Goal: Task Accomplishment & Management: Use online tool/utility

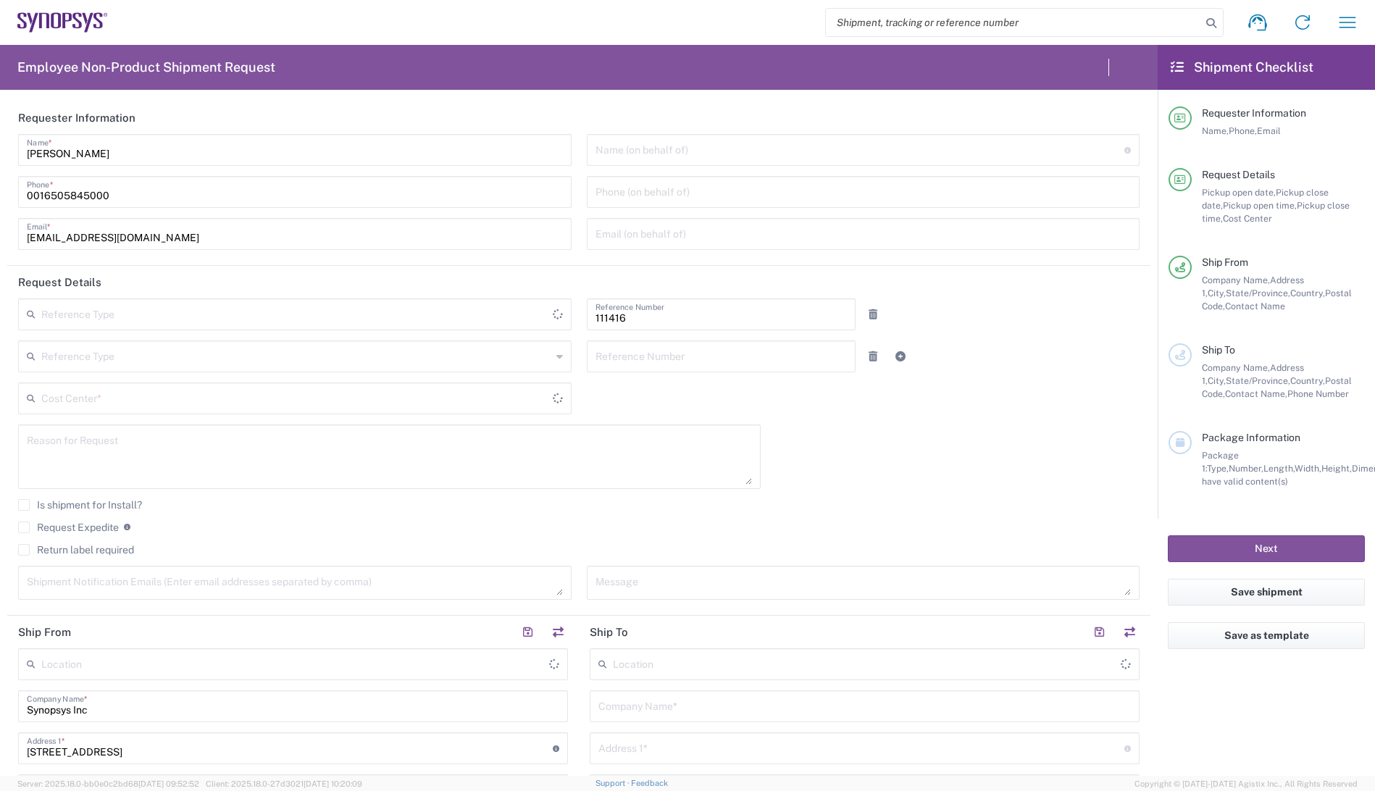
type input "US01, SIG, IT Platform Products 111416"
type input "[US_STATE]"
type input "Delivered at Place"
type input "Department"
type input "[GEOGRAPHIC_DATA]"
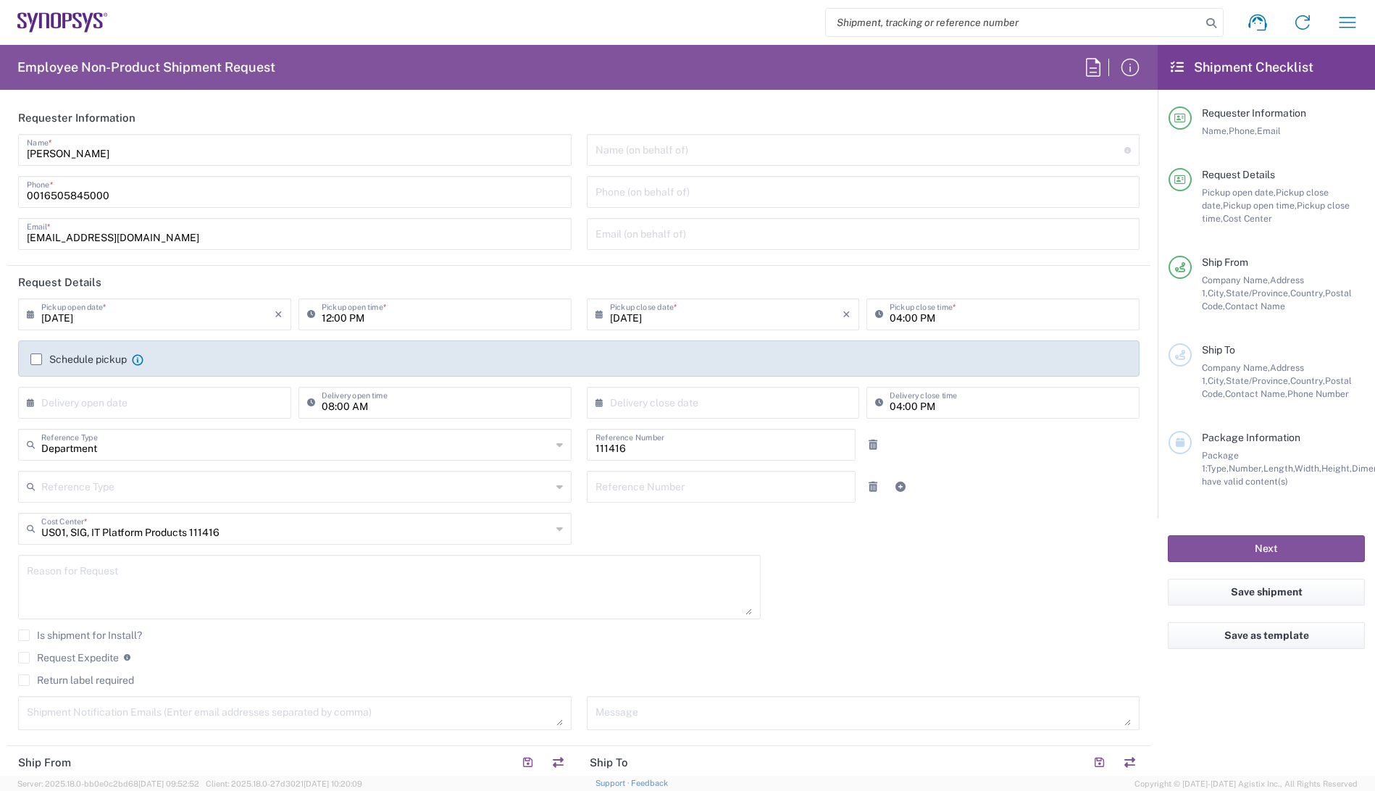
type input "[GEOGRAPHIC_DATA] US1A"
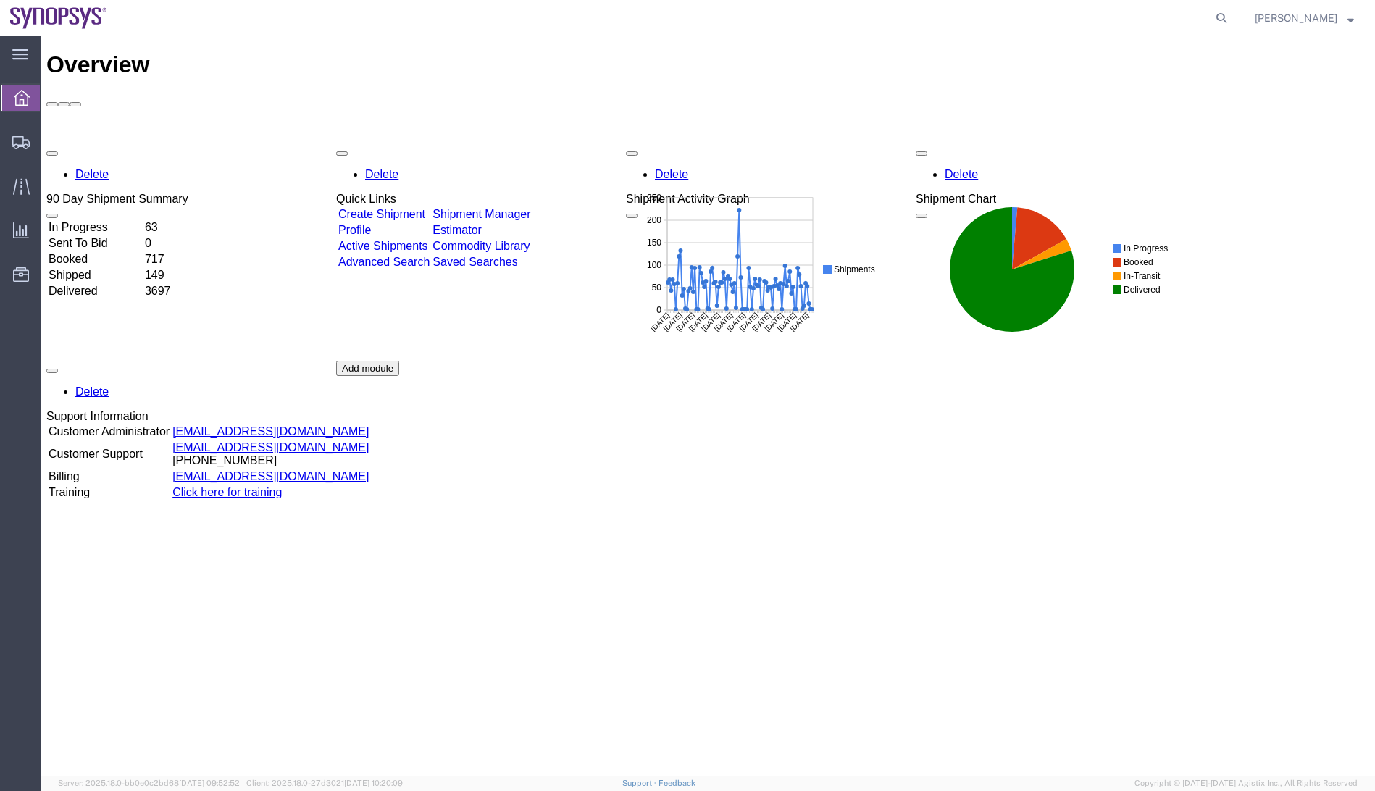
click at [780, 389] on div "Delete 90 Day Shipment Summary In Progress 63 Sent To Bid 0 Booked 717 Shipped …" at bounding box center [707, 360] width 1323 height 435
click at [15, 136] on icon at bounding box center [20, 142] width 17 height 13
click at [0, 0] on span "Shipment Manager" at bounding box center [0, 0] width 0 height 0
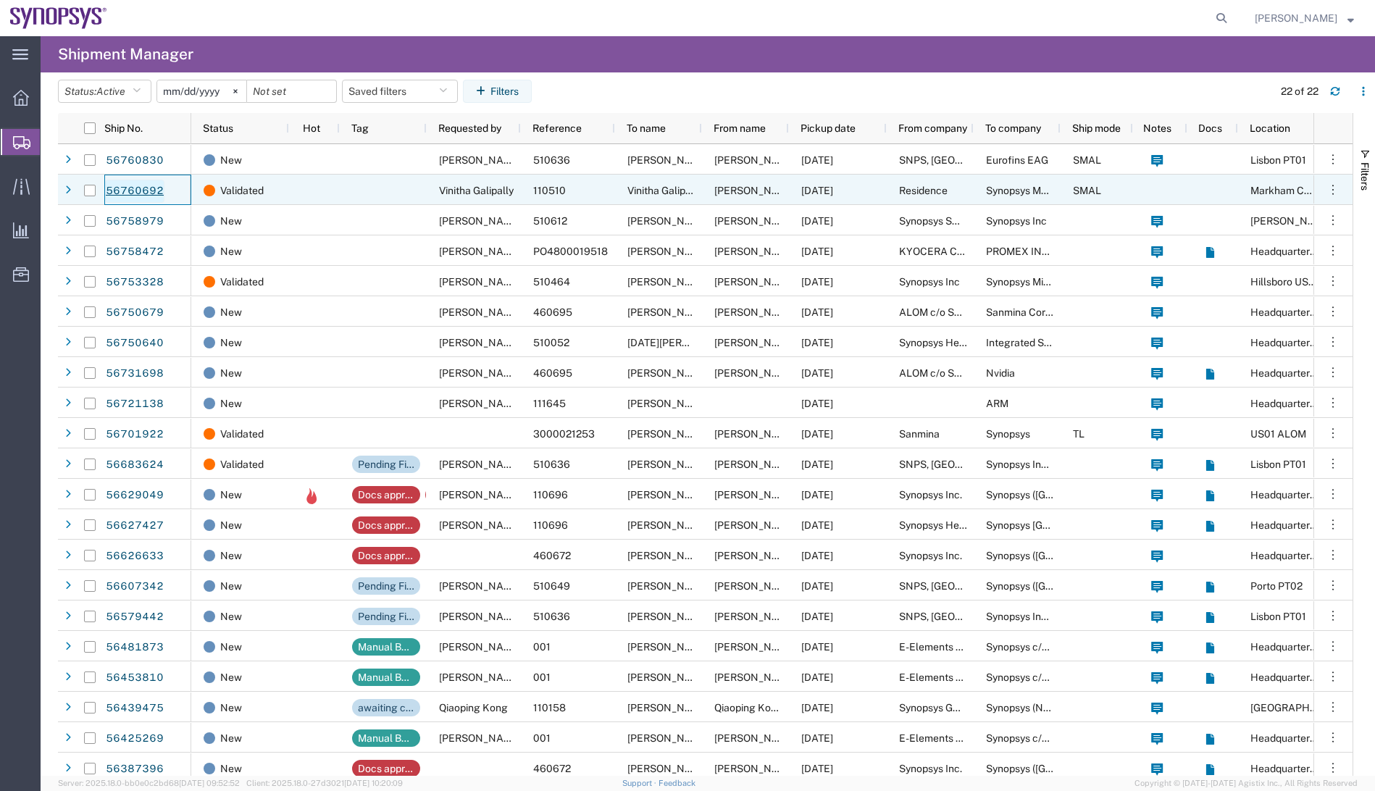
click at [122, 190] on link "56760692" at bounding box center [134, 191] width 59 height 23
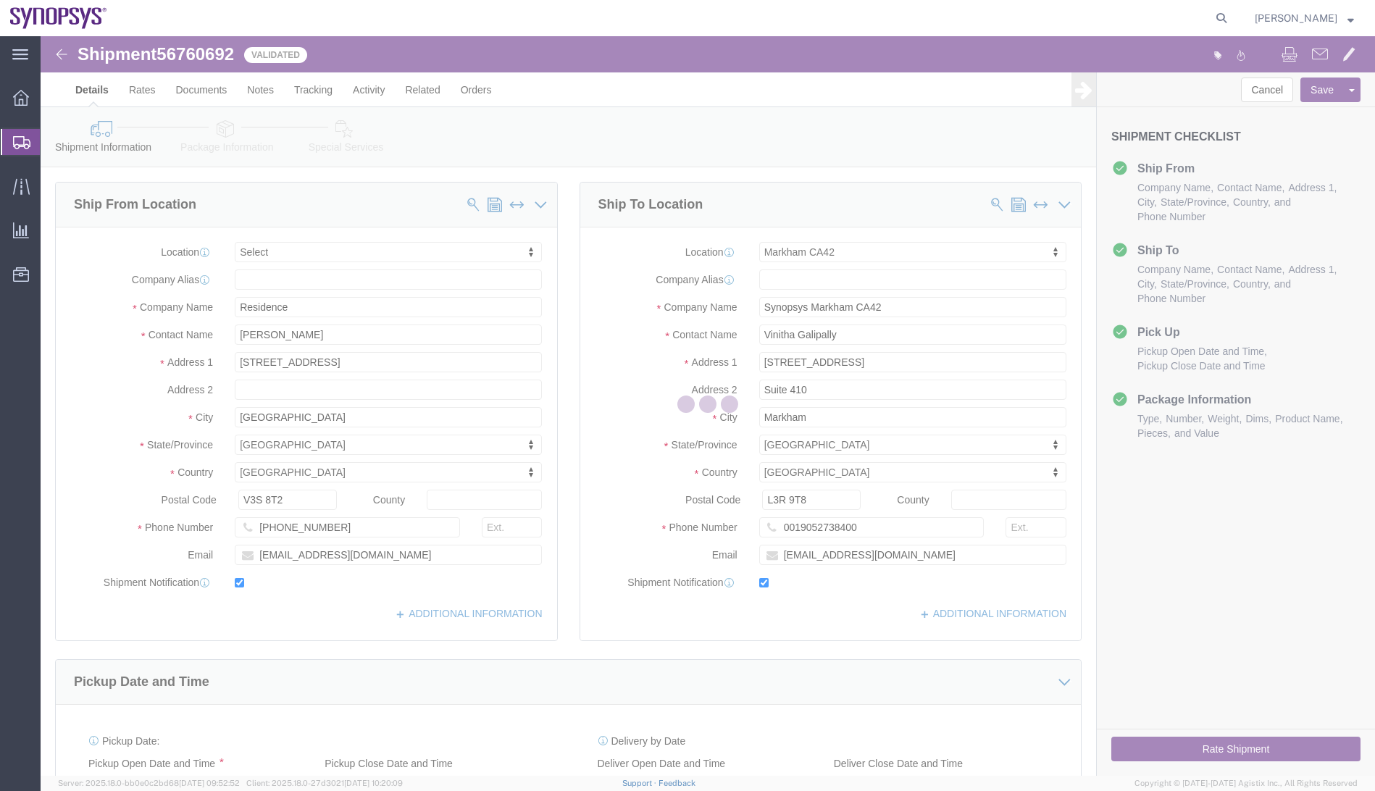
select select
select select "63077"
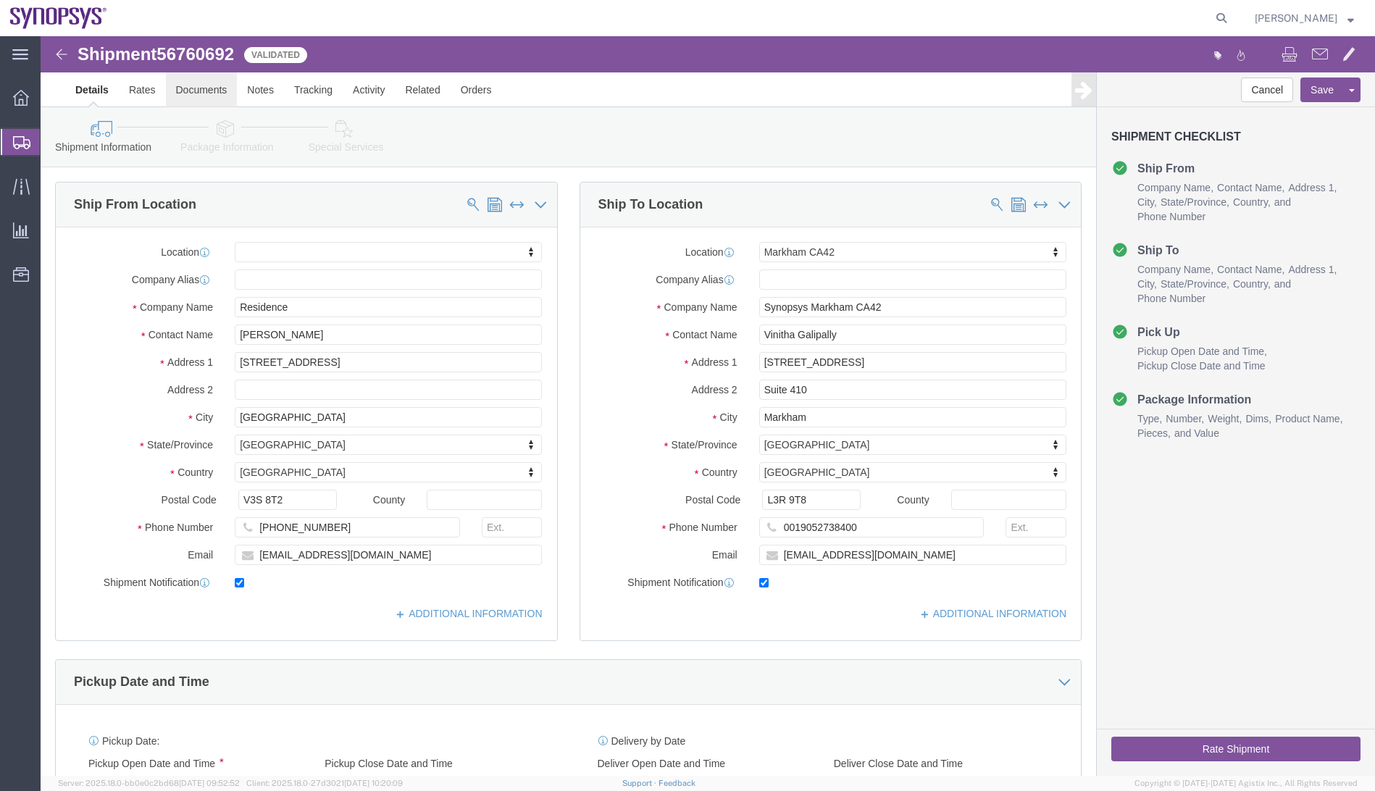
click link "Documents"
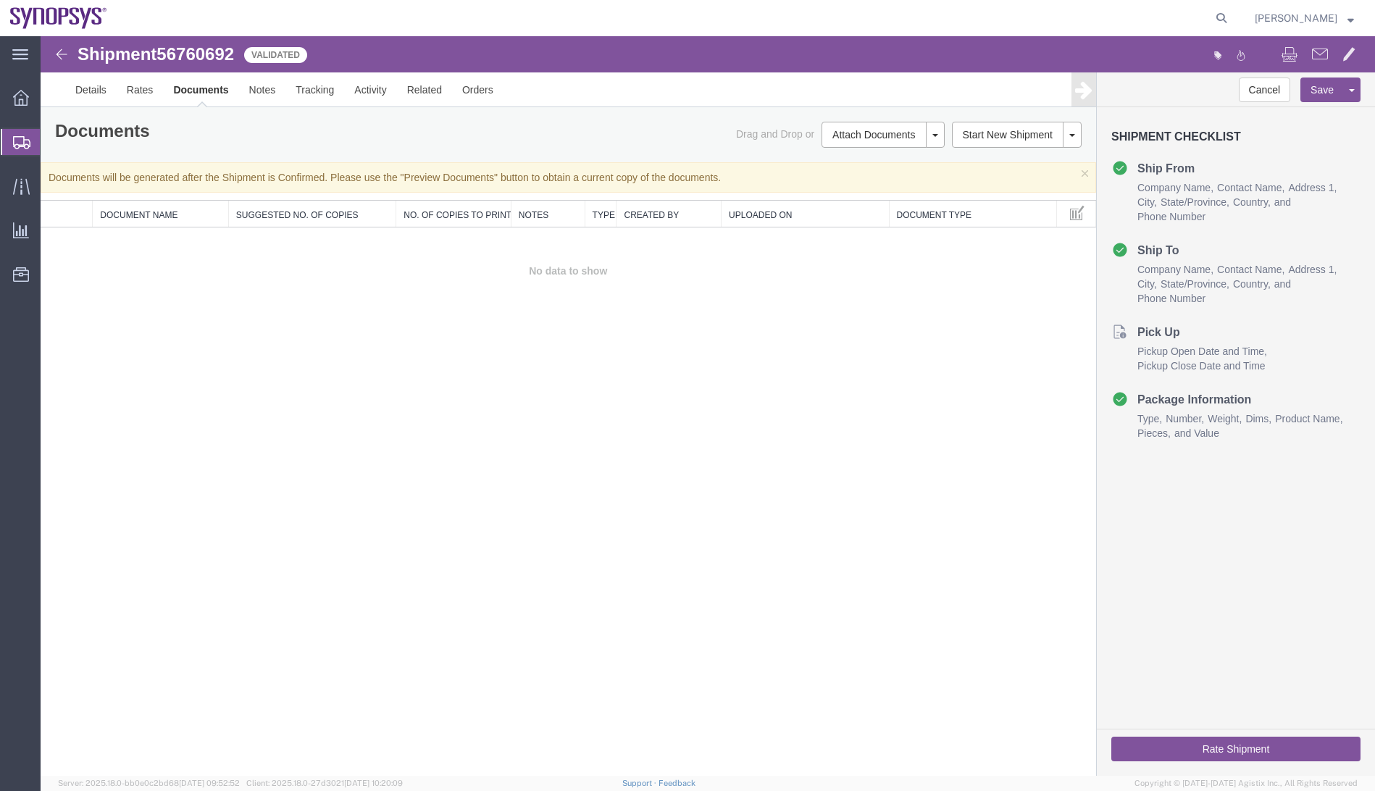
click at [62, 54] on img at bounding box center [61, 54] width 17 height 17
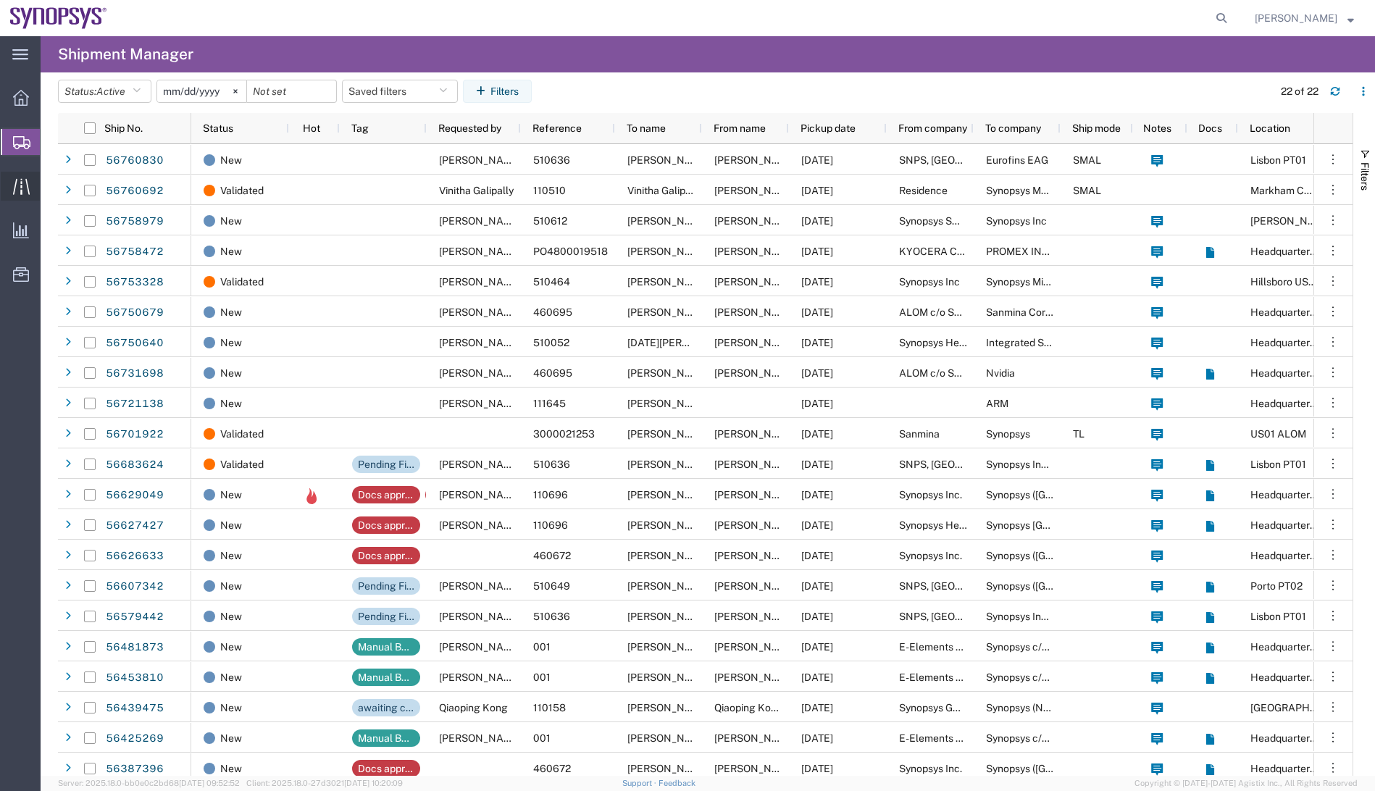
click at [22, 182] on icon at bounding box center [21, 186] width 17 height 17
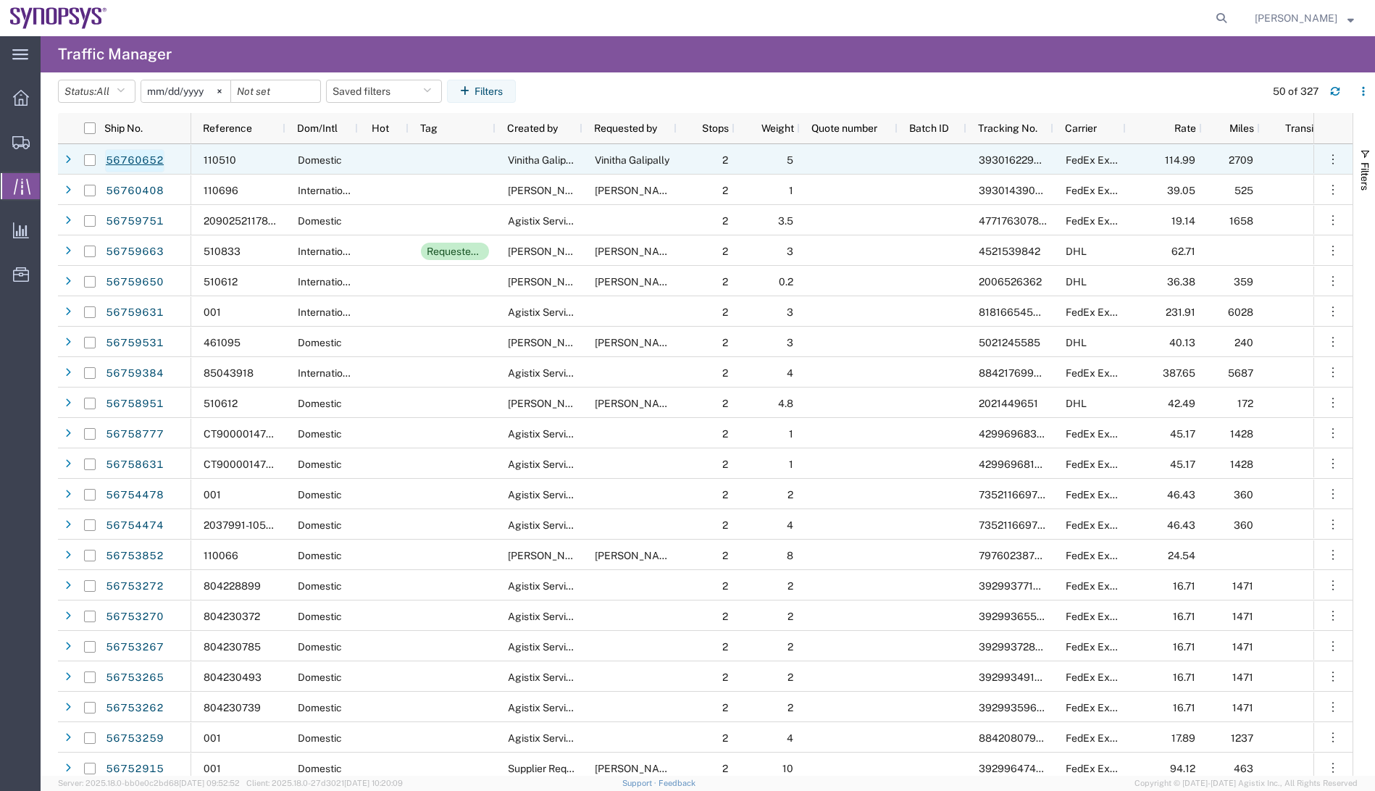
click at [147, 162] on link "56760652" at bounding box center [134, 160] width 59 height 23
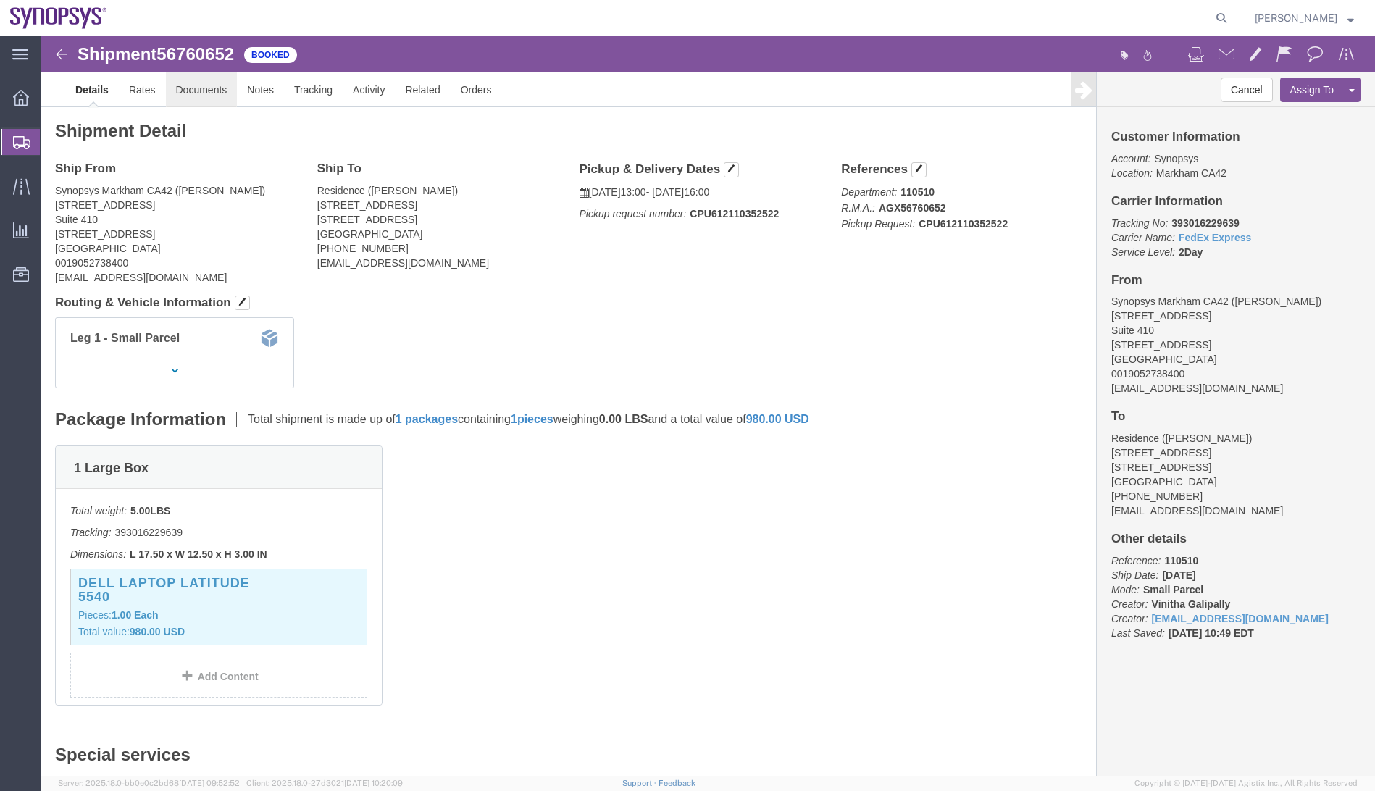
click link "Documents"
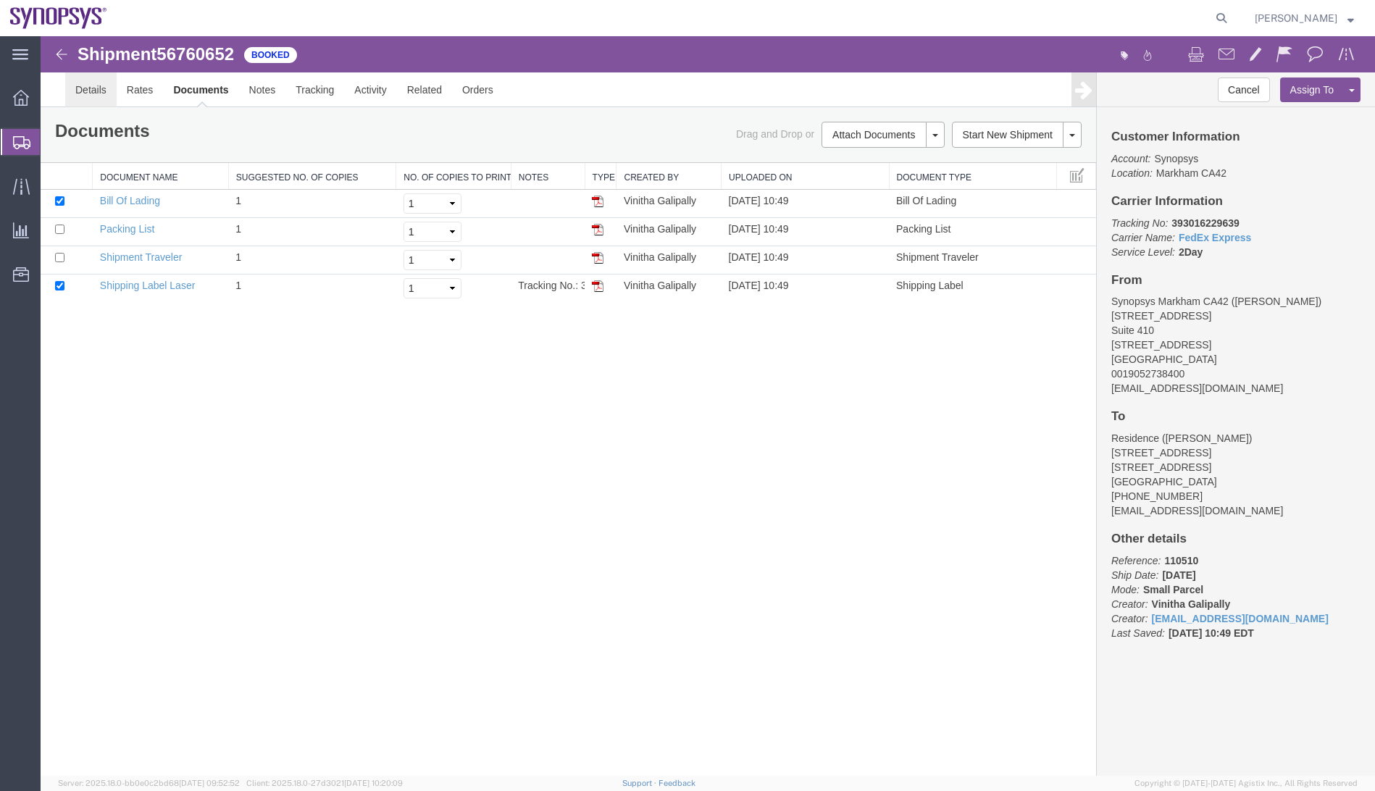
click at [95, 85] on link "Details" at bounding box center [90, 89] width 51 height 35
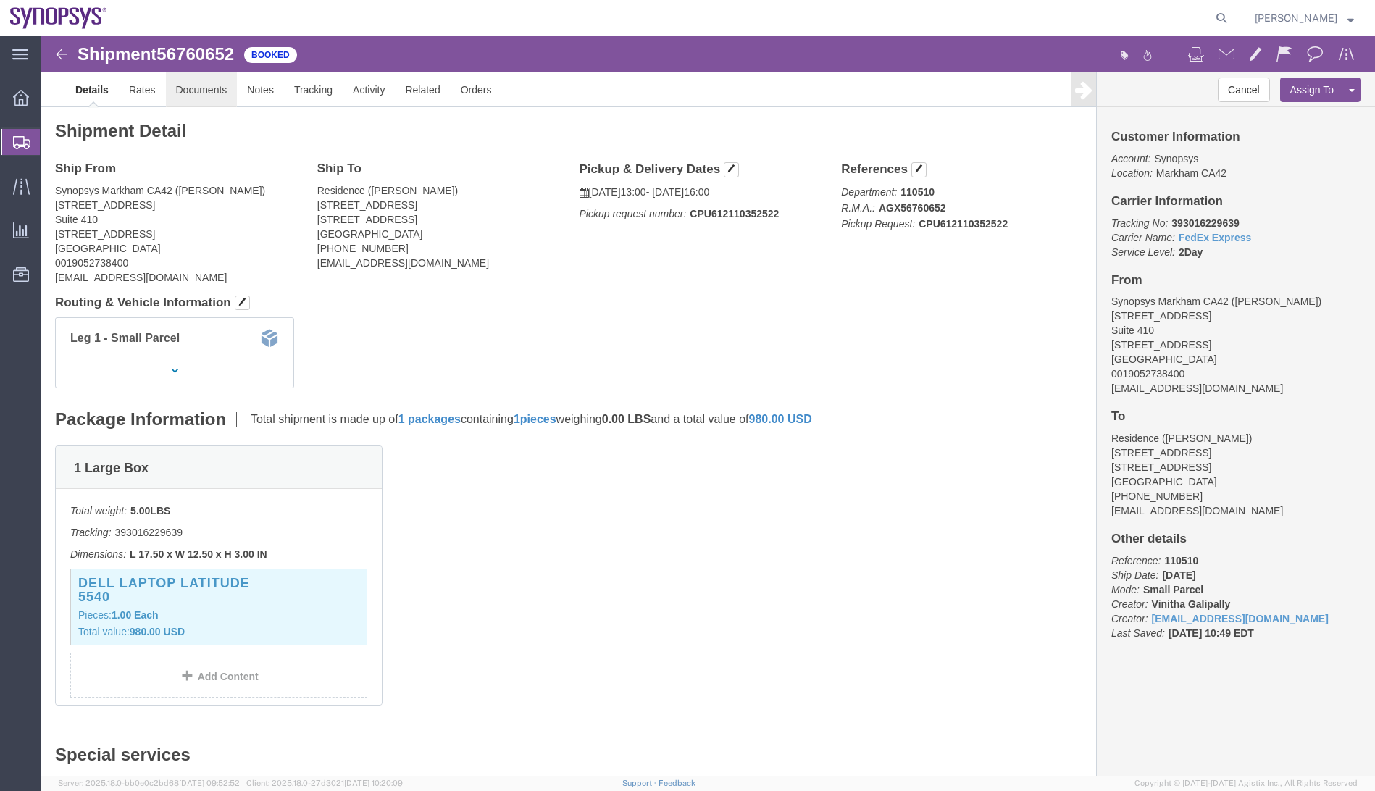
click link "Documents"
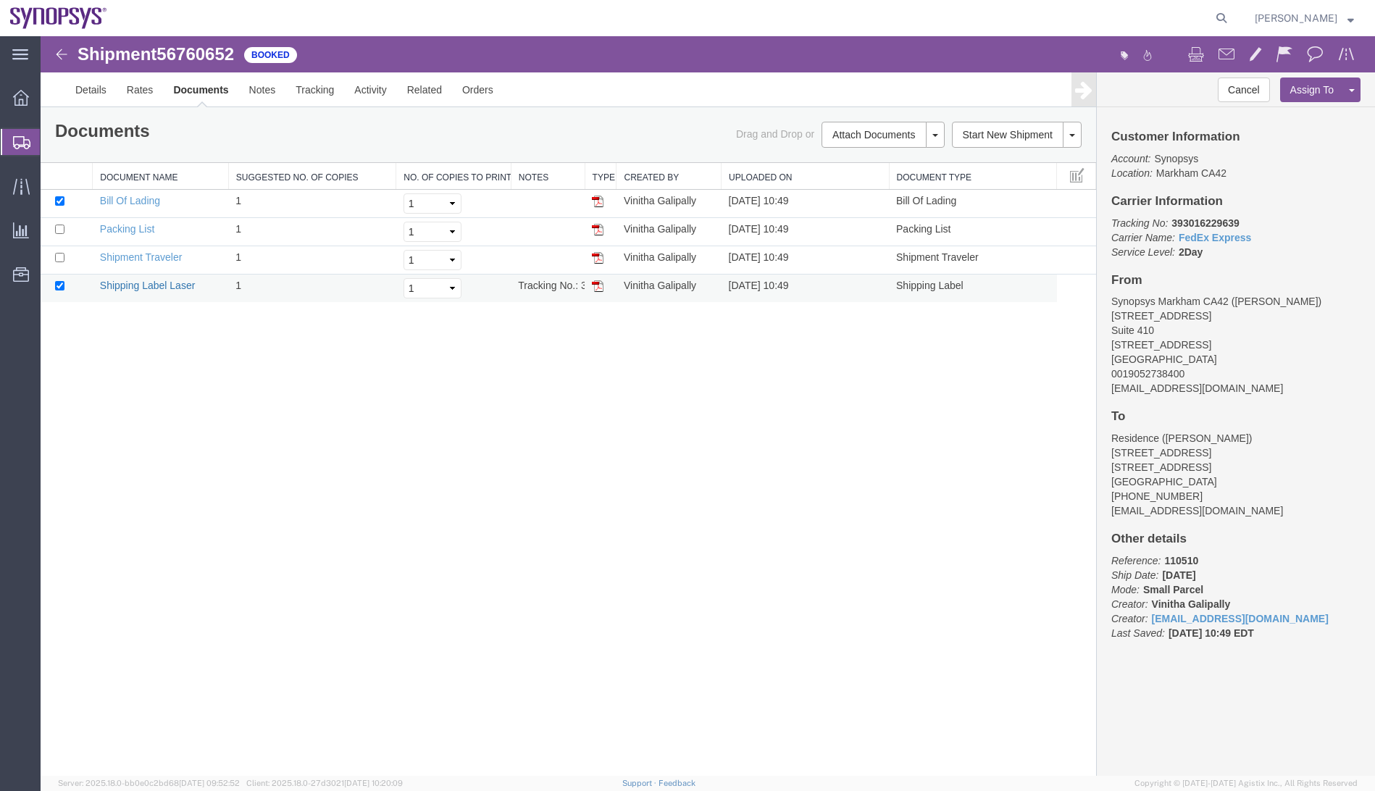
click at [153, 286] on link "Shipping Label Laser" at bounding box center [148, 286] width 96 height 12
click at [97, 91] on link "Details" at bounding box center [90, 89] width 51 height 35
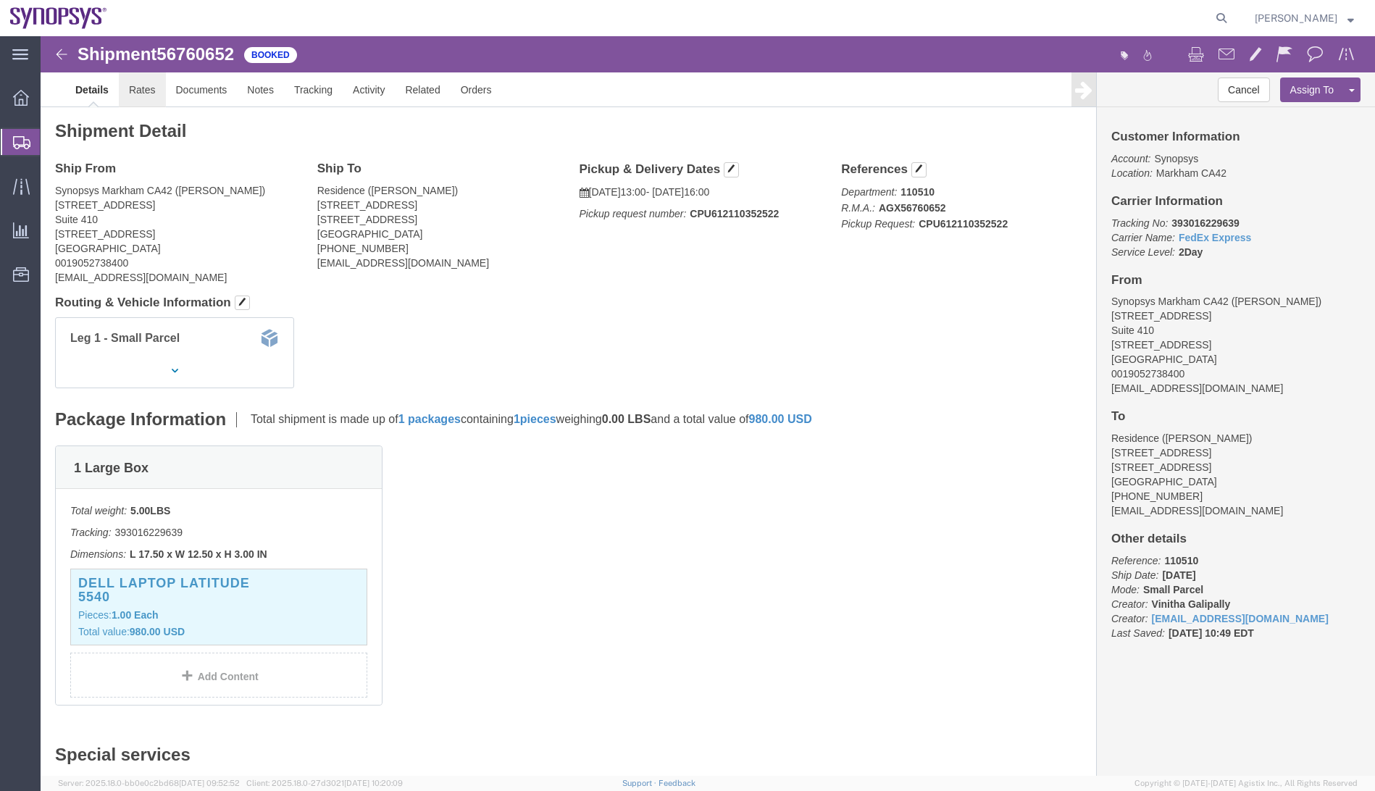
click link "Rates"
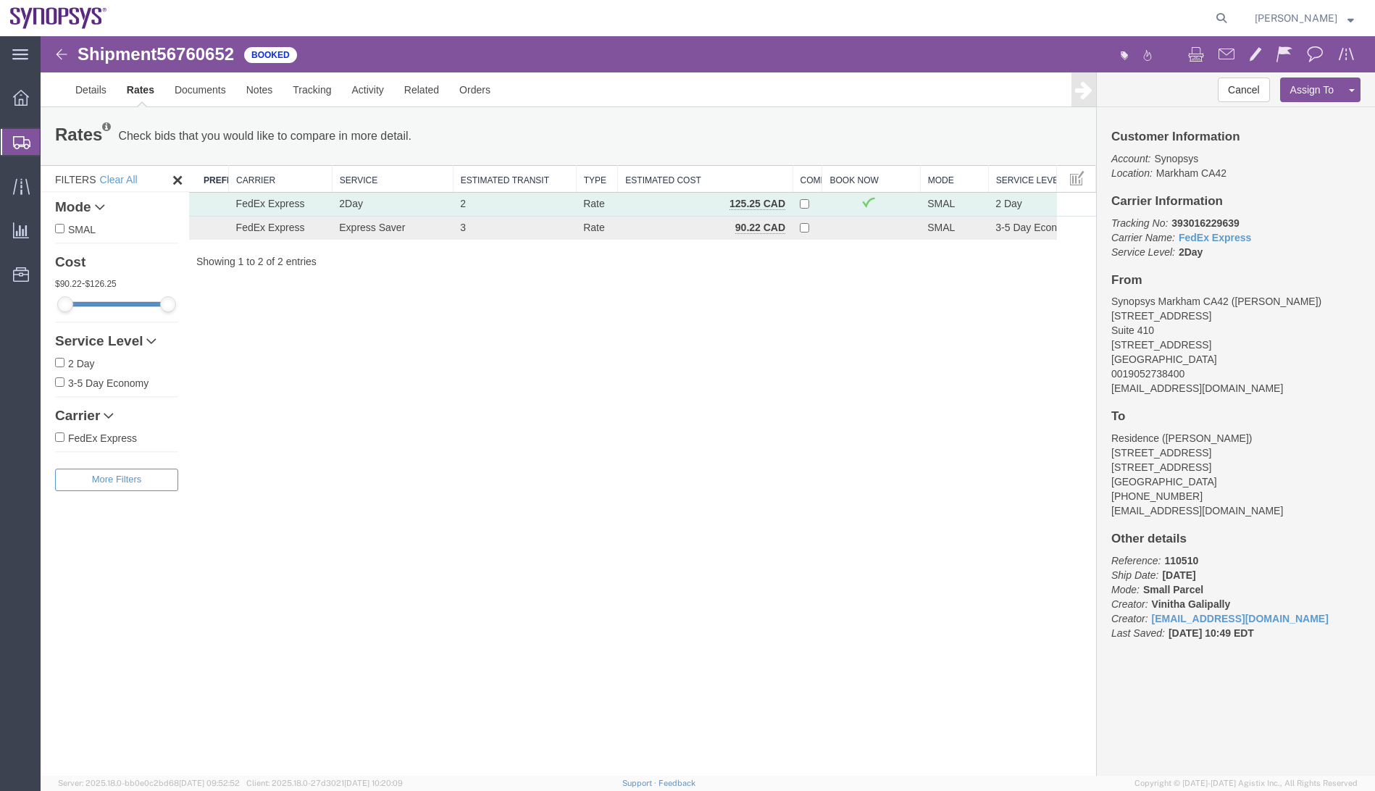
click at [291, 201] on td "FedEx Express" at bounding box center [281, 205] width 104 height 24
click at [340, 206] on td "2Day" at bounding box center [392, 205] width 121 height 24
drag, startPoint x: 821, startPoint y: 183, endPoint x: 841, endPoint y: 181, distance: 19.6
click at [841, 181] on div "Search: Preferred Carrier Carrier Service Estimated Transit Type Estimated Cost…" at bounding box center [642, 217] width 907 height 104
click at [876, 197] on span at bounding box center [878, 202] width 14 height 12
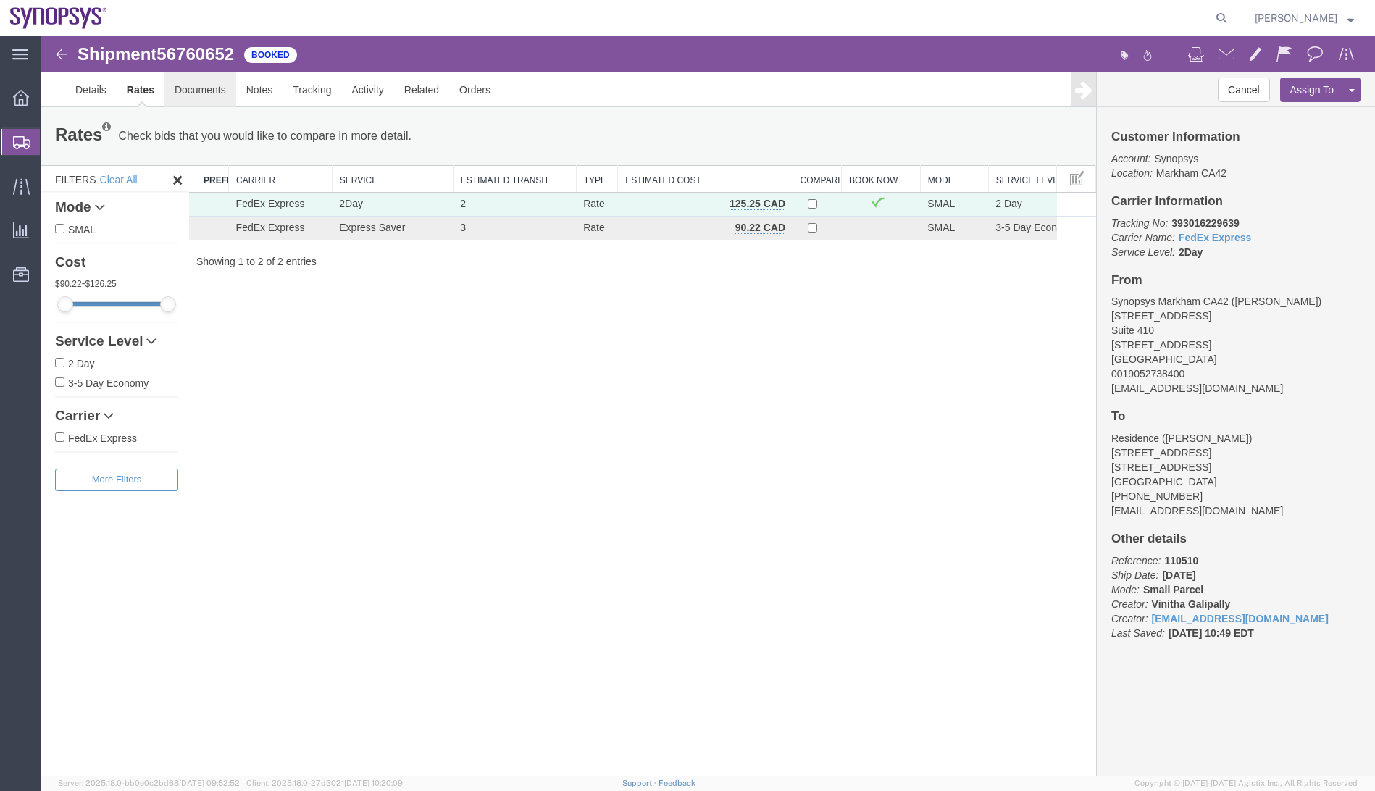
click at [205, 91] on link "Documents" at bounding box center [200, 89] width 72 height 35
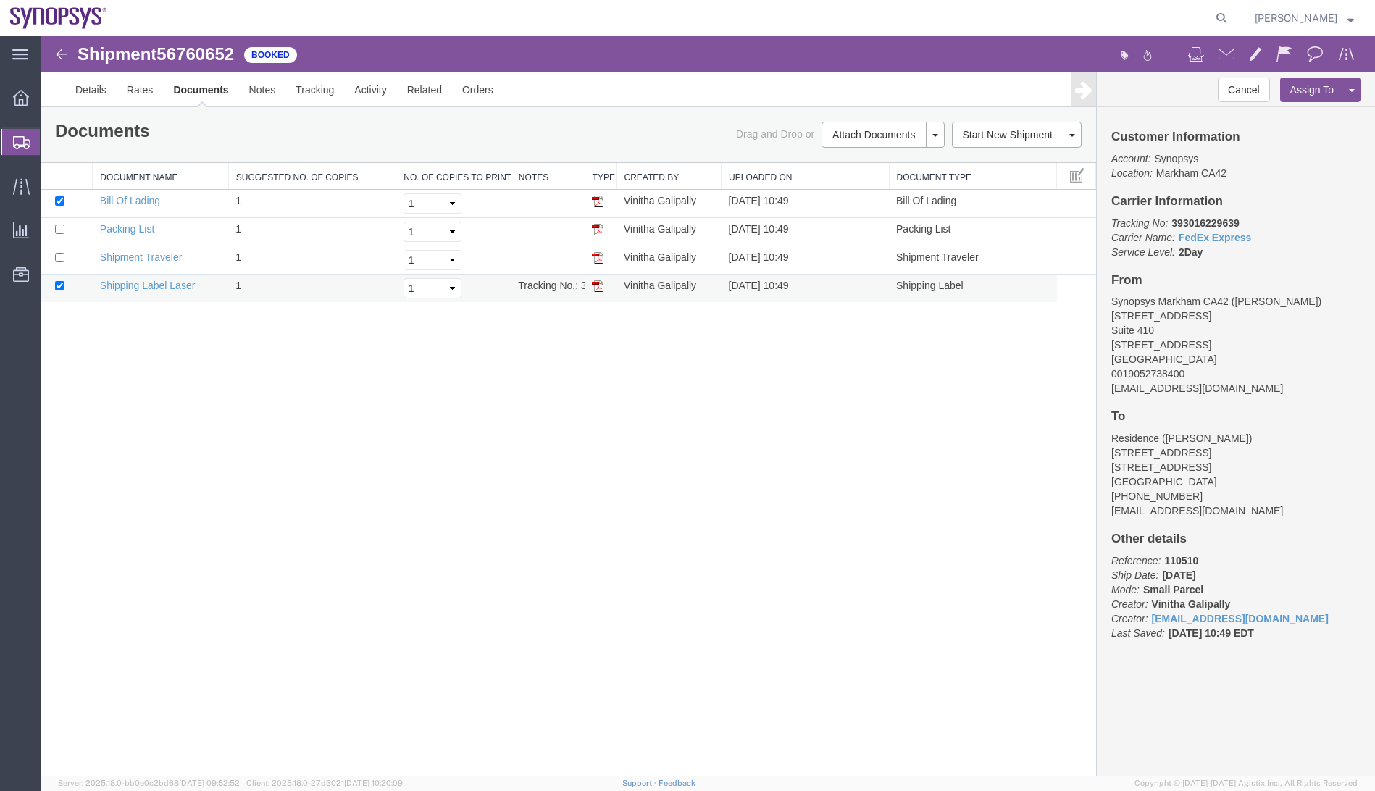
click at [598, 287] on img at bounding box center [598, 286] width 12 height 12
click at [263, 93] on link "Notes" at bounding box center [262, 89] width 47 height 35
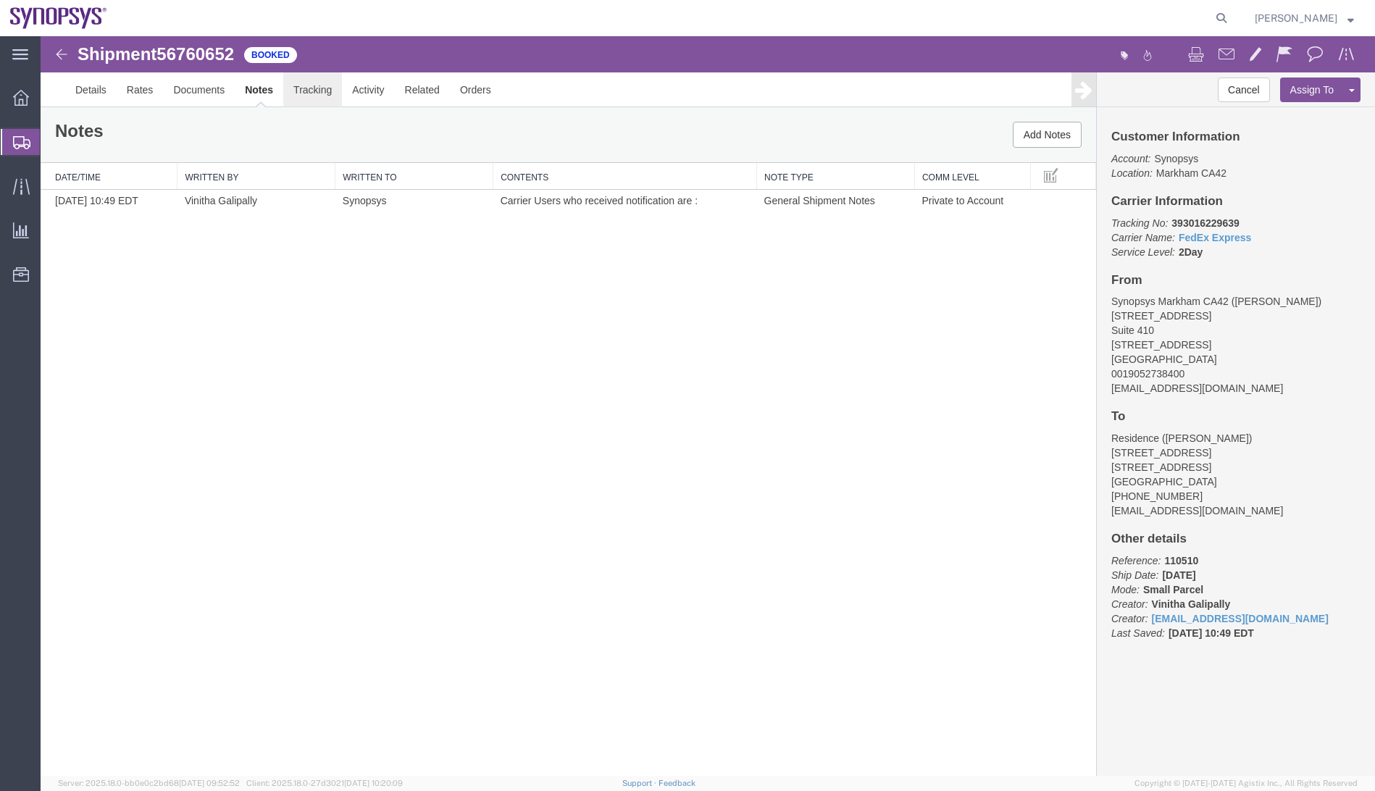
click at [311, 94] on link "Tracking" at bounding box center [312, 89] width 59 height 35
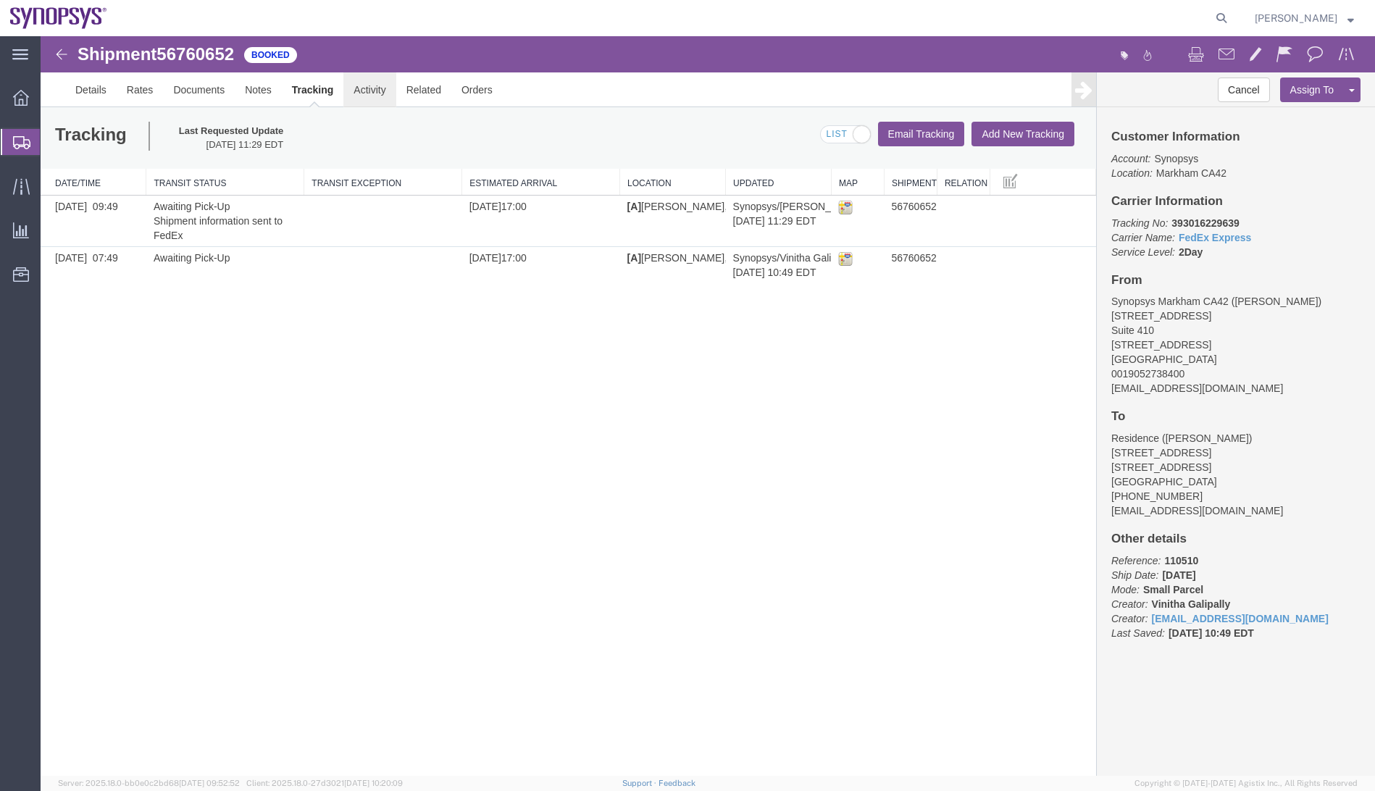
click at [367, 89] on link "Activity" at bounding box center [369, 89] width 52 height 35
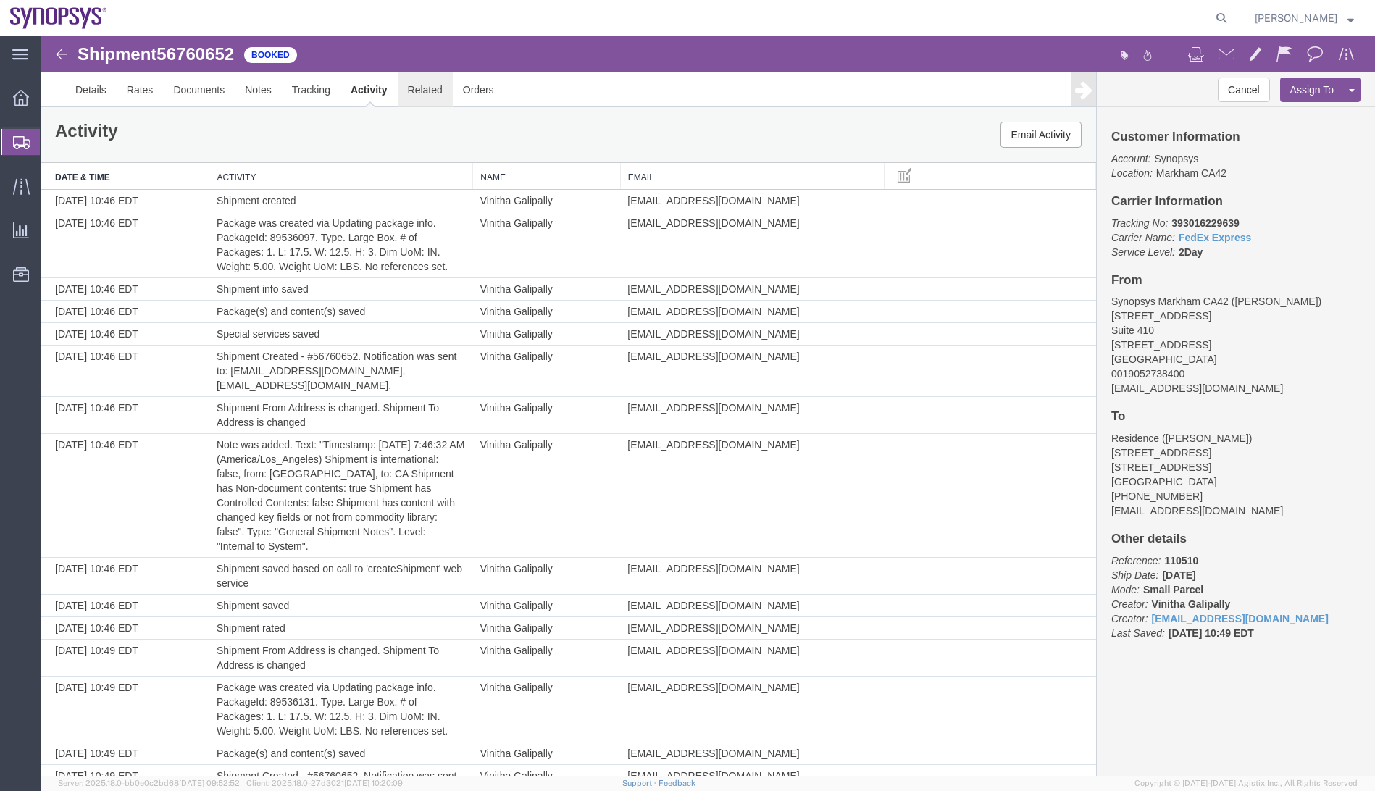
click at [440, 90] on link "Related" at bounding box center [425, 89] width 55 height 35
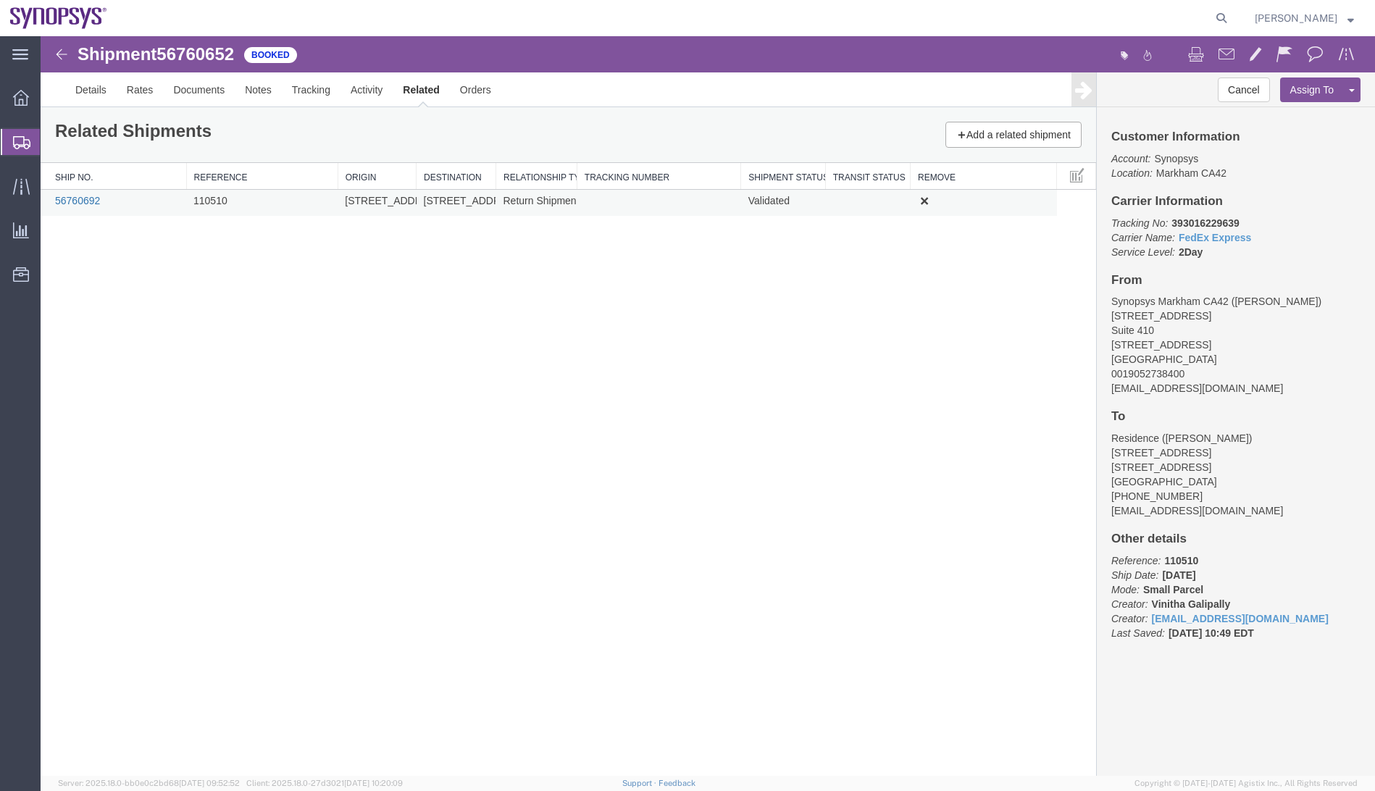
click at [88, 202] on link "56760692" at bounding box center [77, 201] width 45 height 12
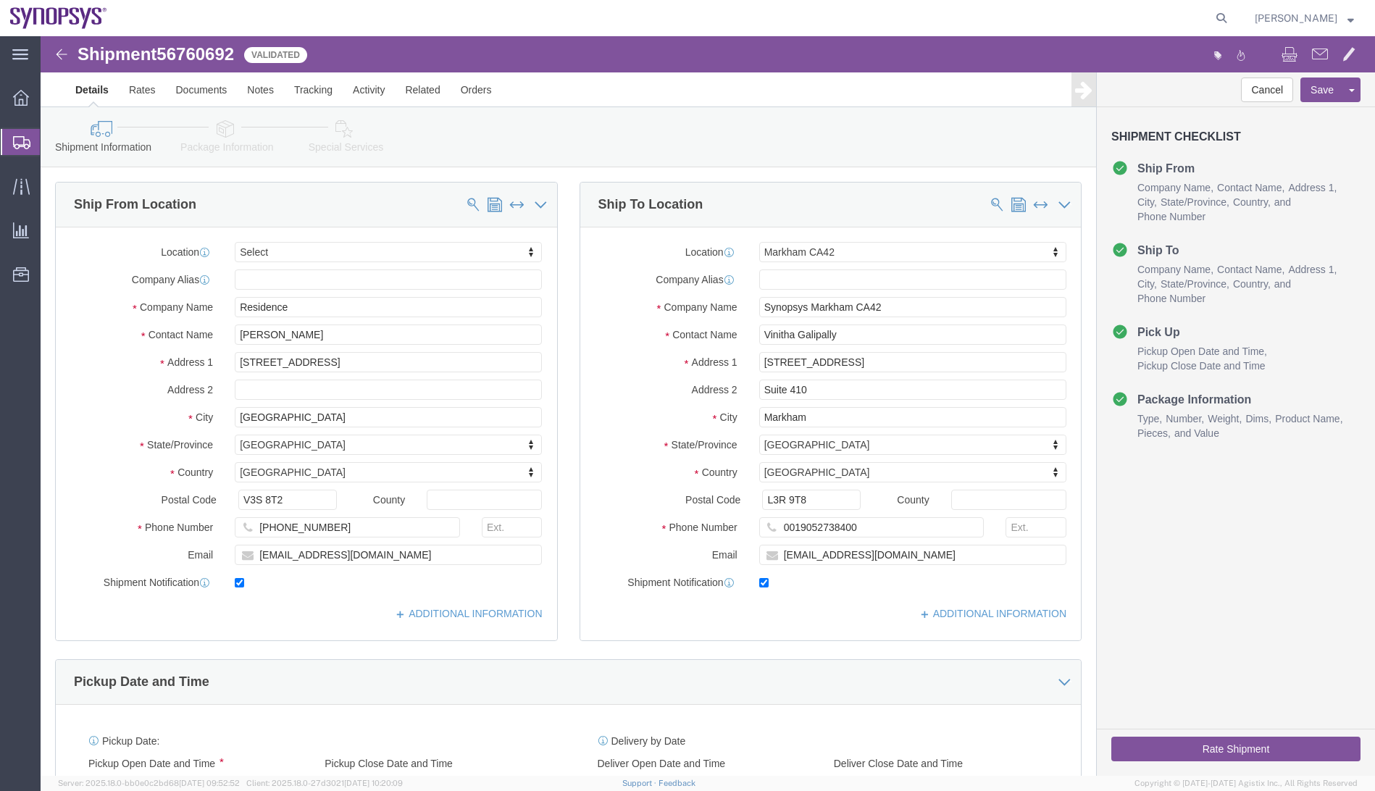
select select
select select "63077"
click button "Rate Shipment"
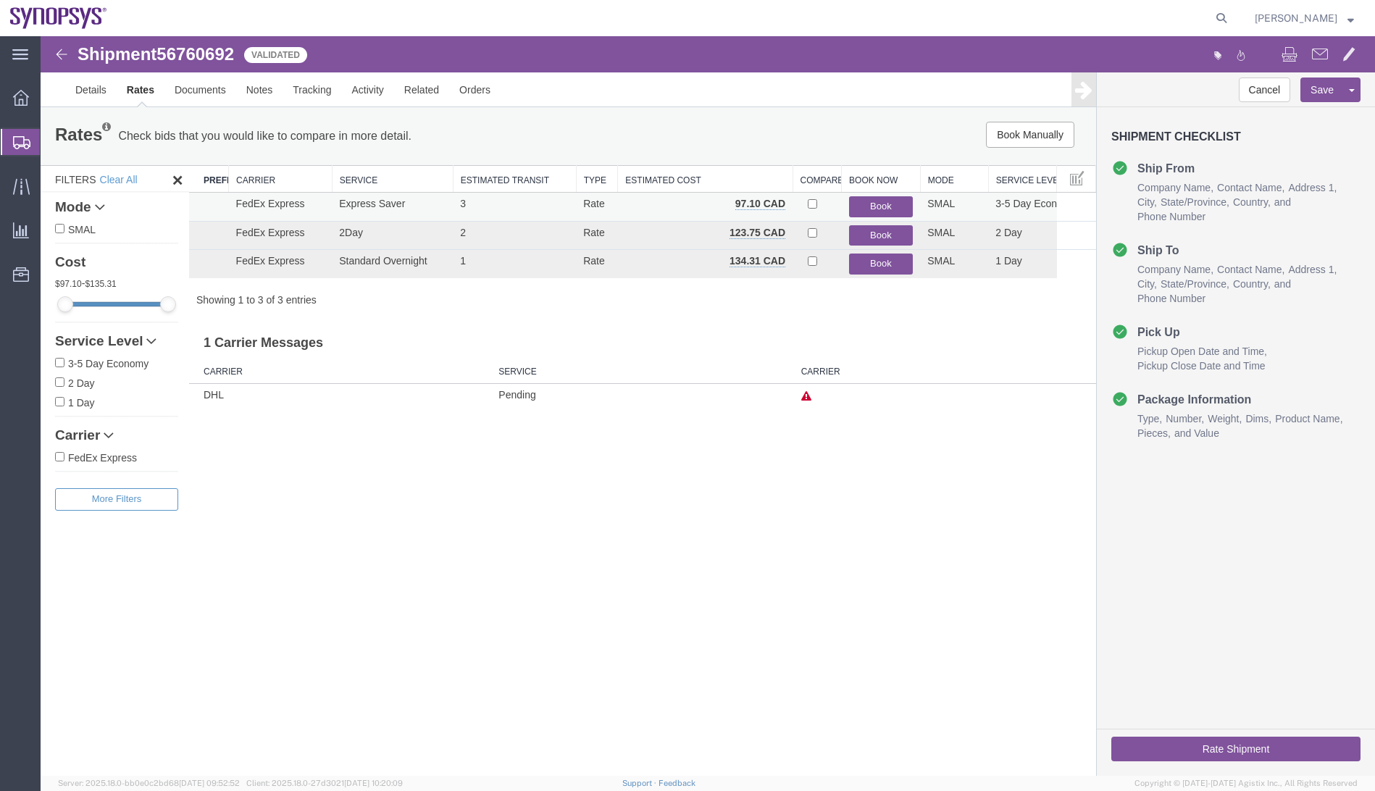
click at [886, 202] on button "Book" at bounding box center [881, 206] width 64 height 21
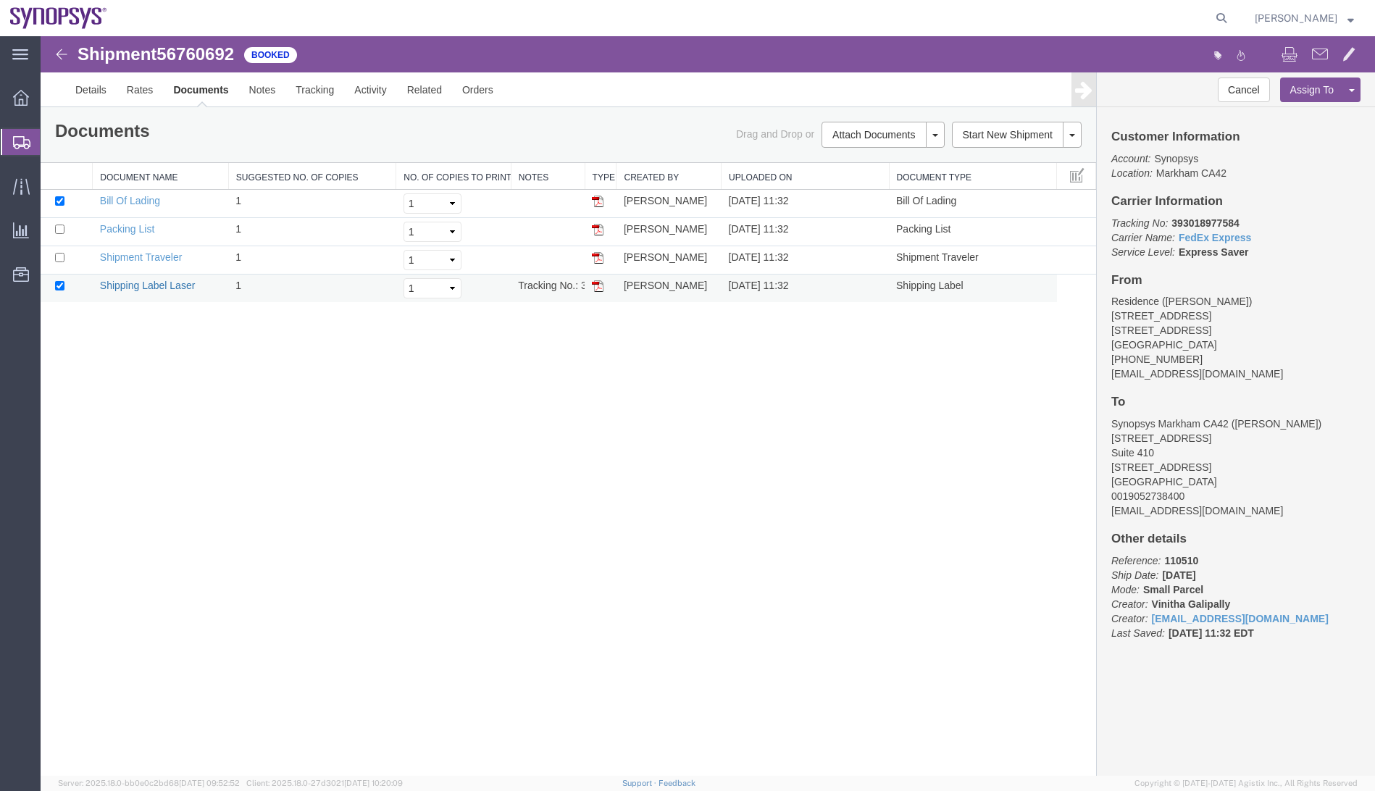
click at [187, 287] on link "Shipping Label Laser" at bounding box center [148, 286] width 96 height 12
click at [97, 87] on link "Details" at bounding box center [90, 89] width 51 height 35
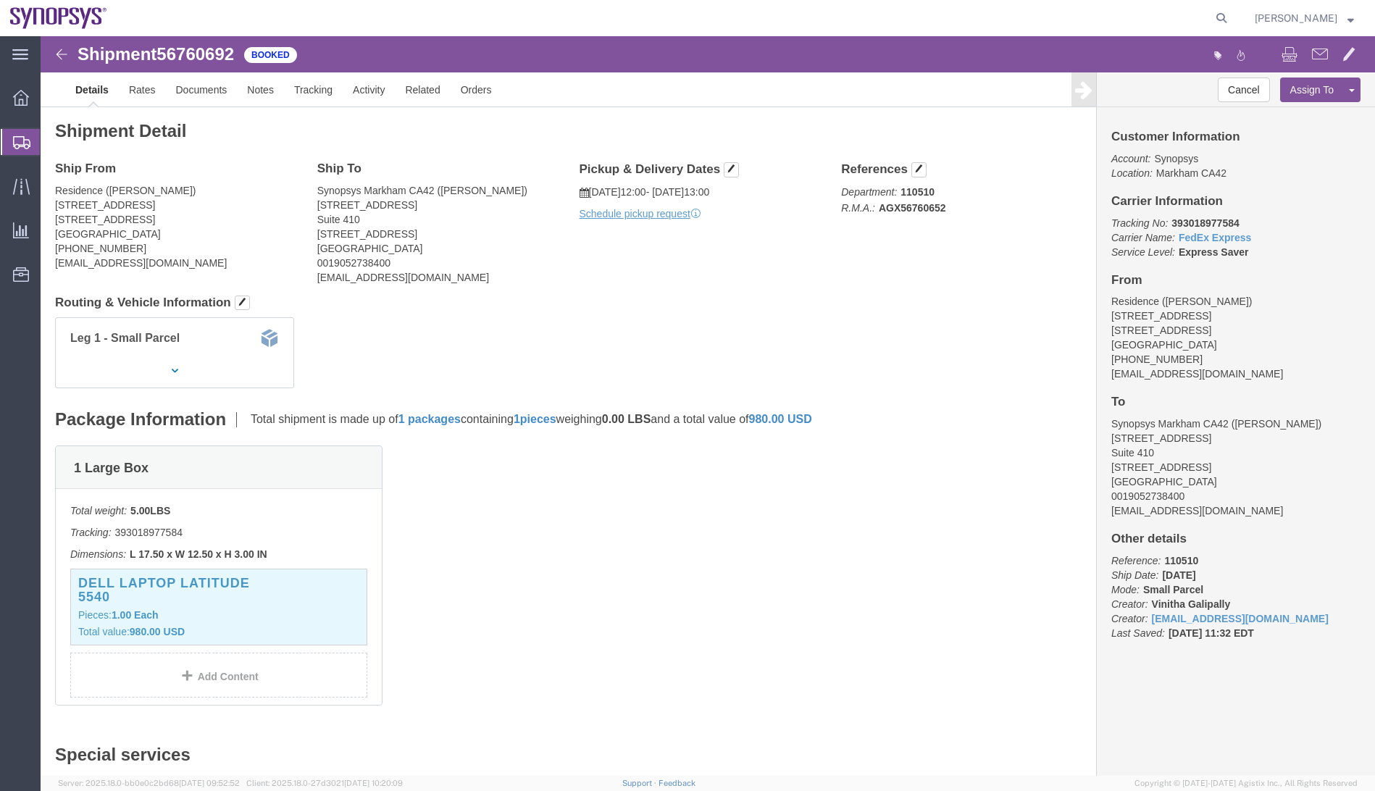
click at [23, 139] on icon at bounding box center [21, 142] width 17 height 13
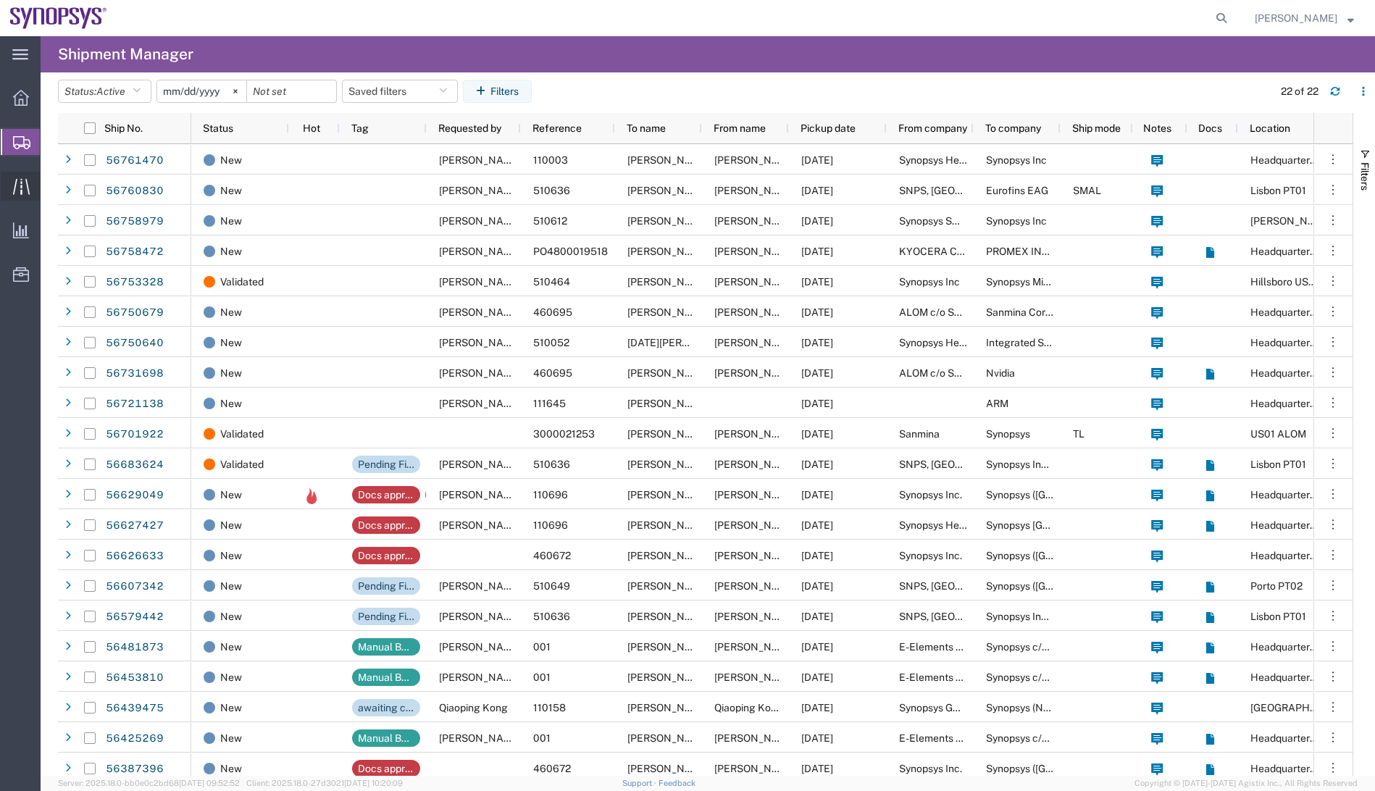
click at [20, 185] on icon at bounding box center [21, 186] width 17 height 17
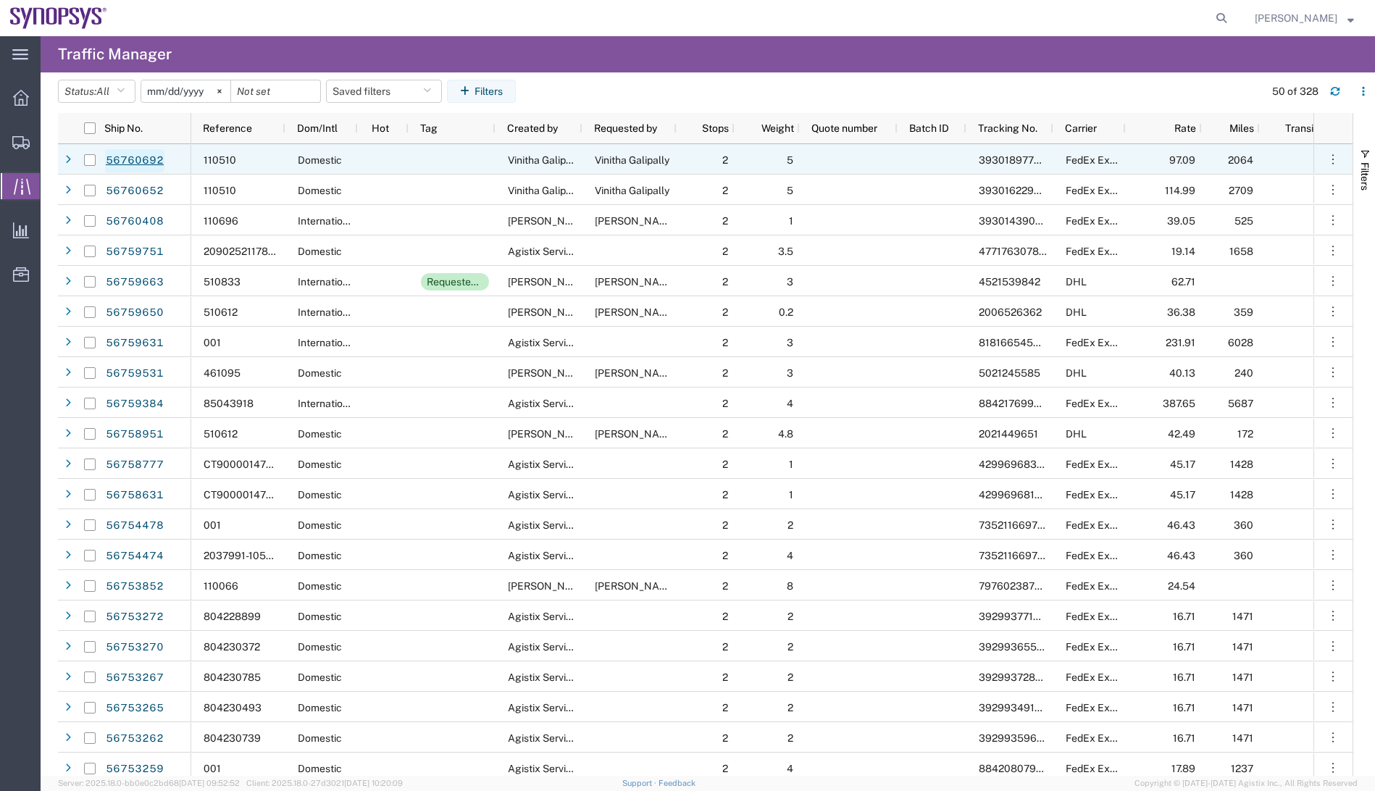
click at [135, 161] on link "56760692" at bounding box center [134, 160] width 59 height 23
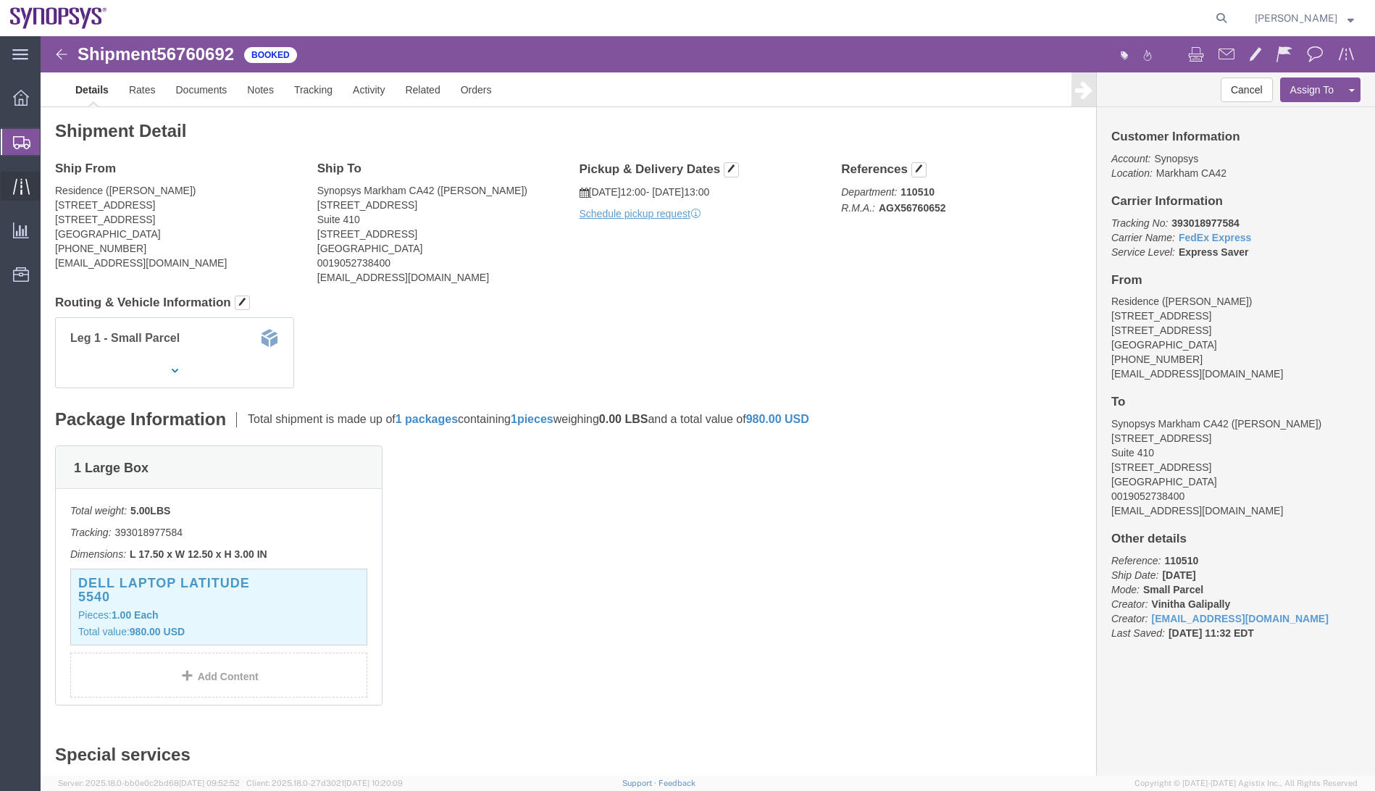
click at [18, 187] on icon at bounding box center [21, 186] width 17 height 17
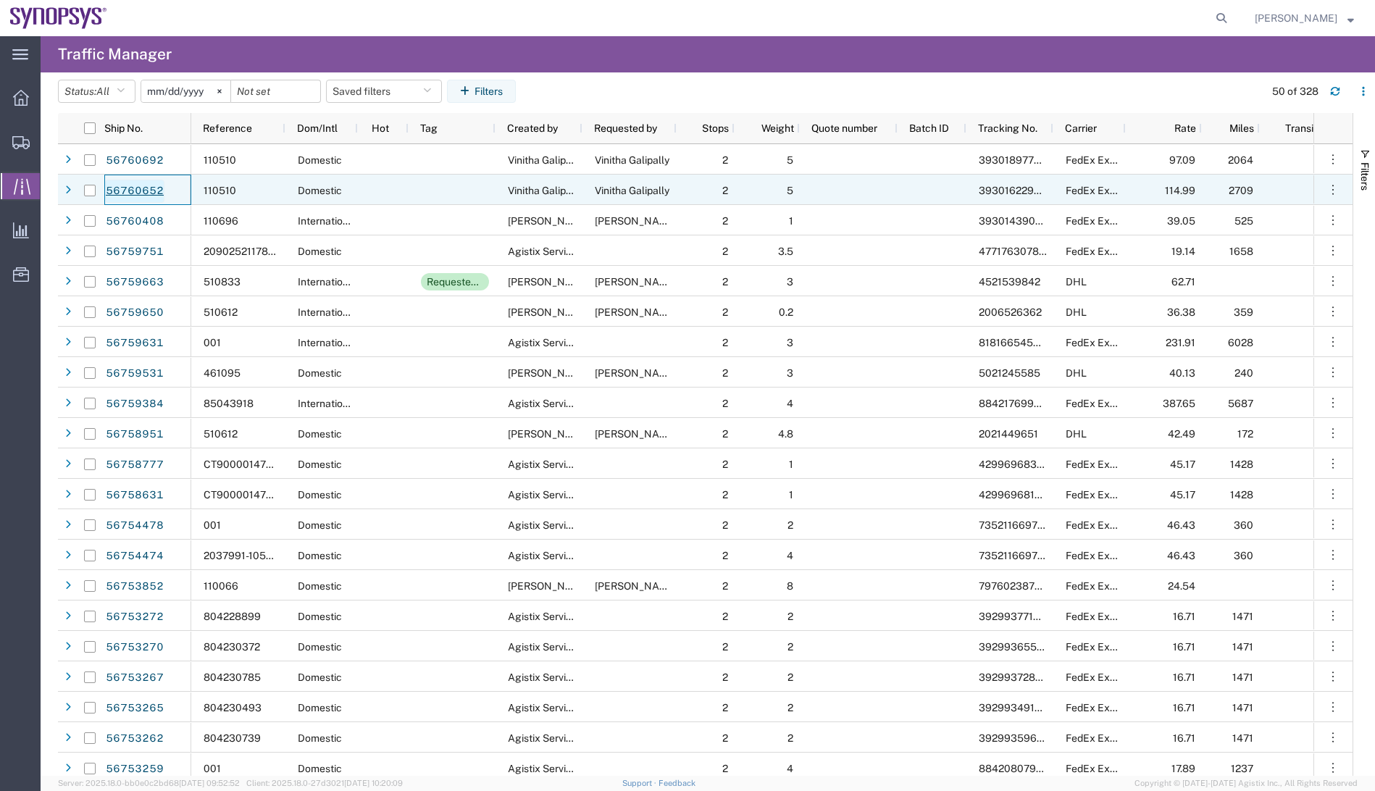
click at [120, 189] on link "56760652" at bounding box center [134, 191] width 59 height 23
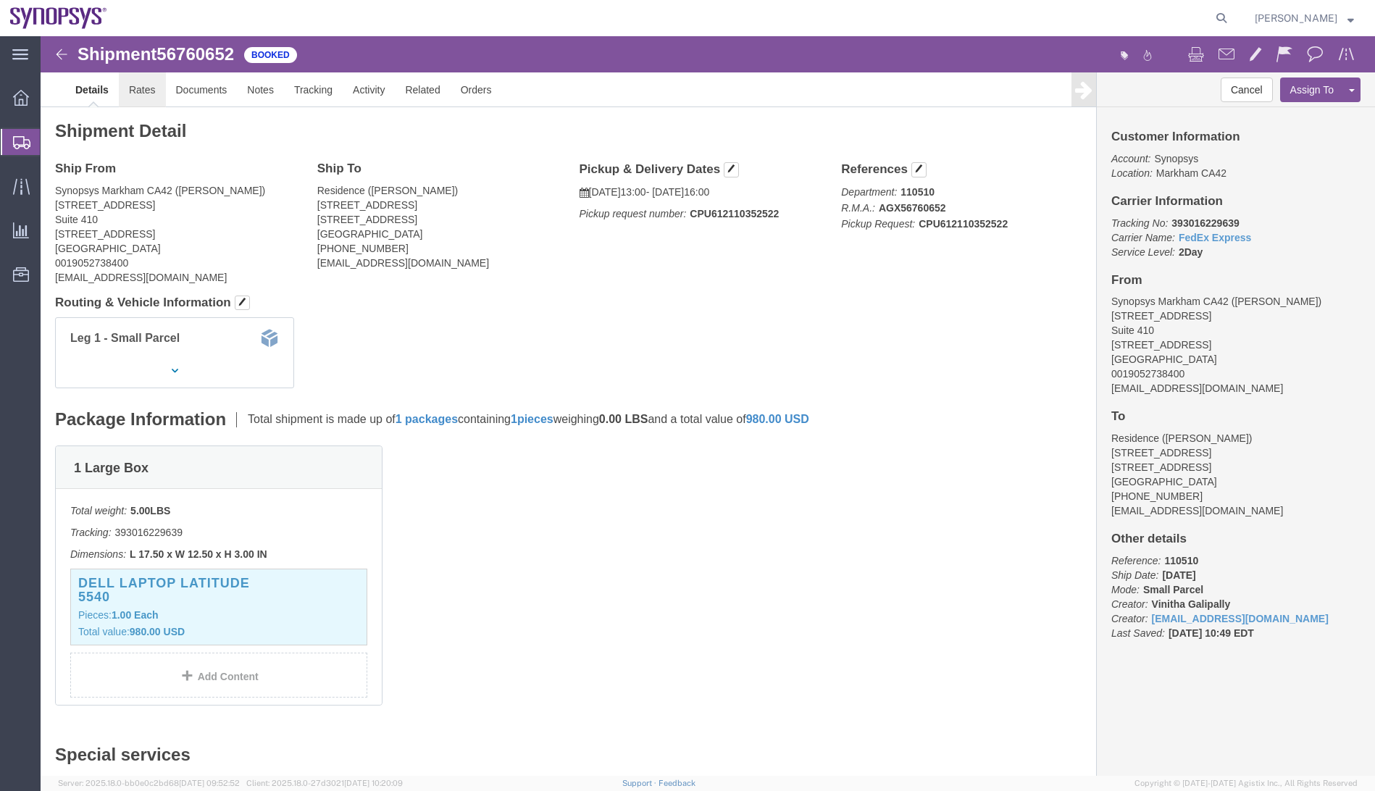
click link "Rates"
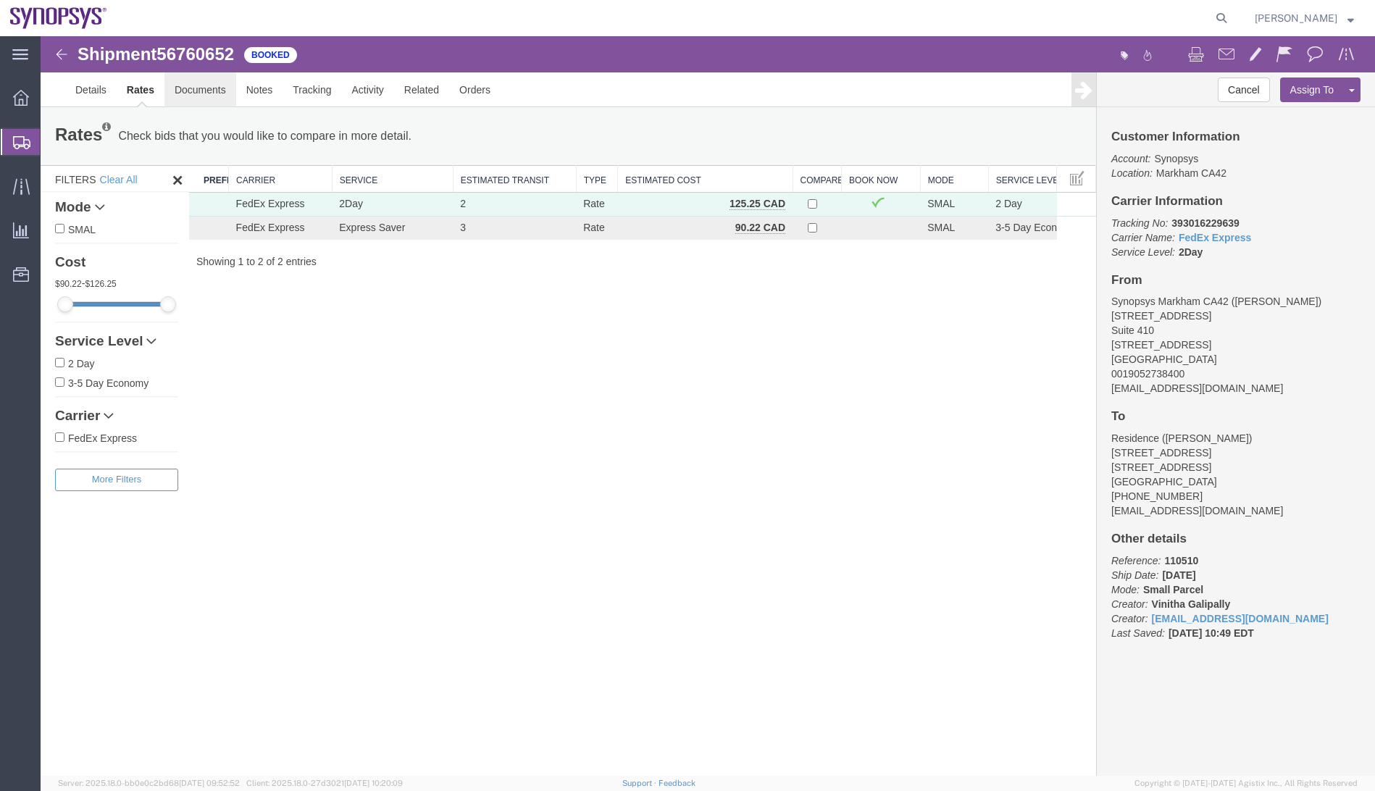
click at [206, 88] on link "Documents" at bounding box center [200, 89] width 72 height 35
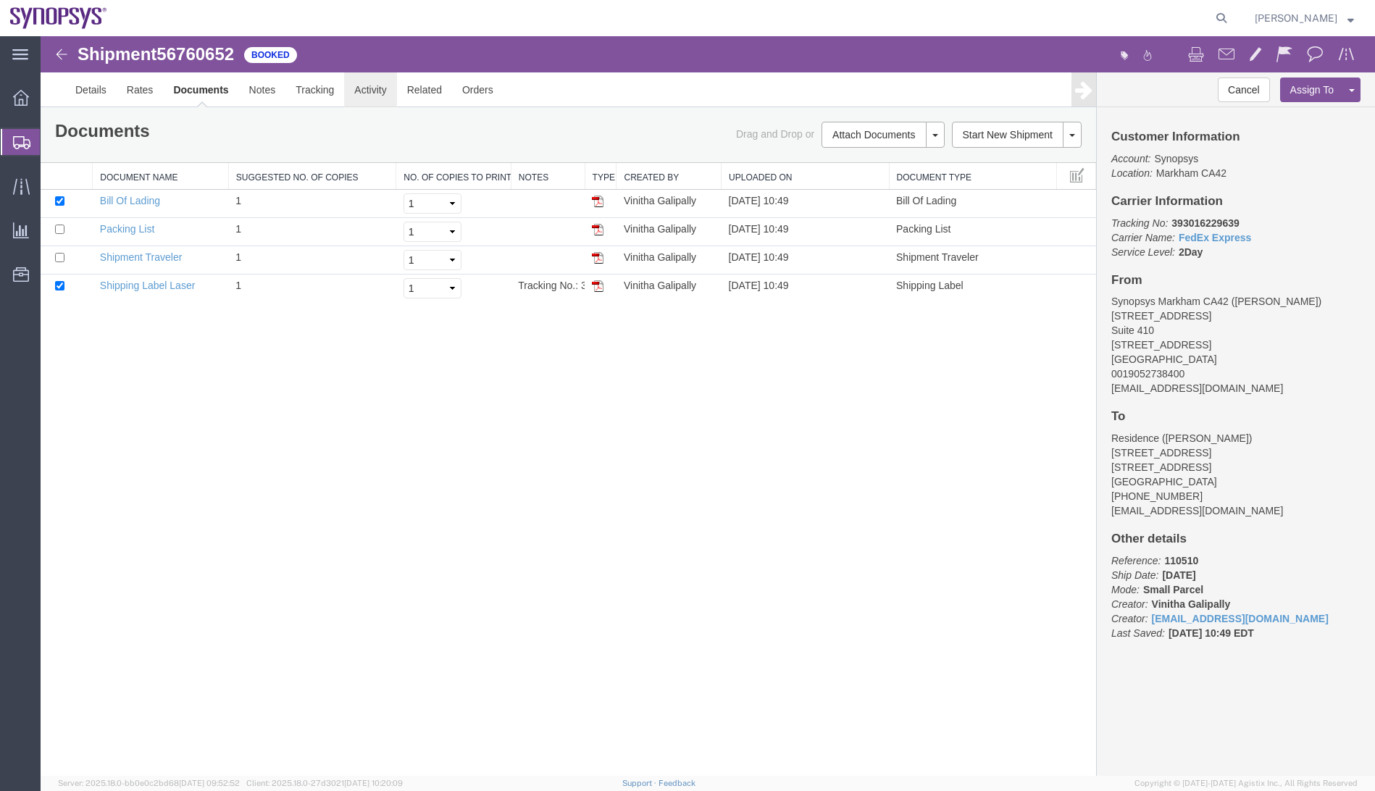
click at [365, 89] on link "Activity" at bounding box center [370, 89] width 52 height 35
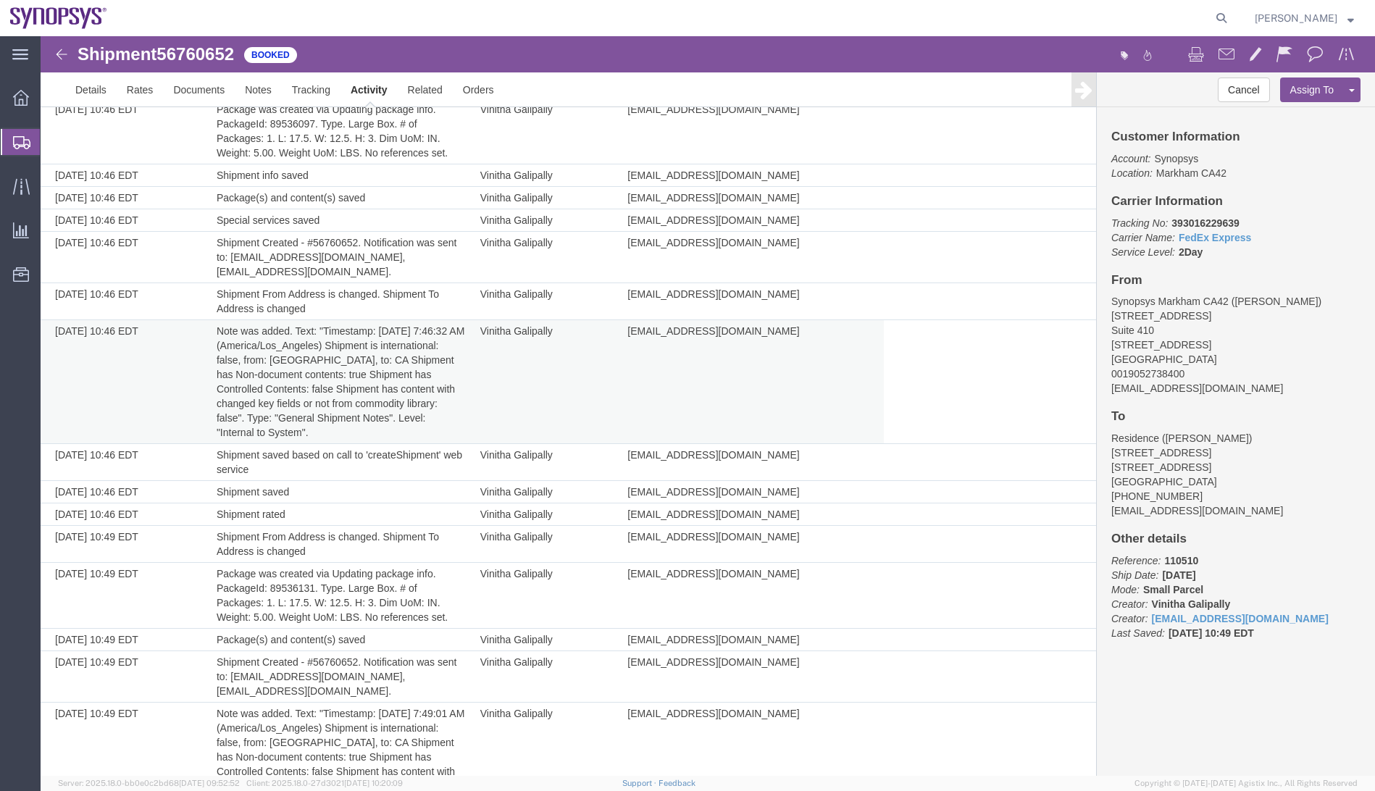
scroll to position [114, 0]
